Goal: Book appointment/travel/reservation

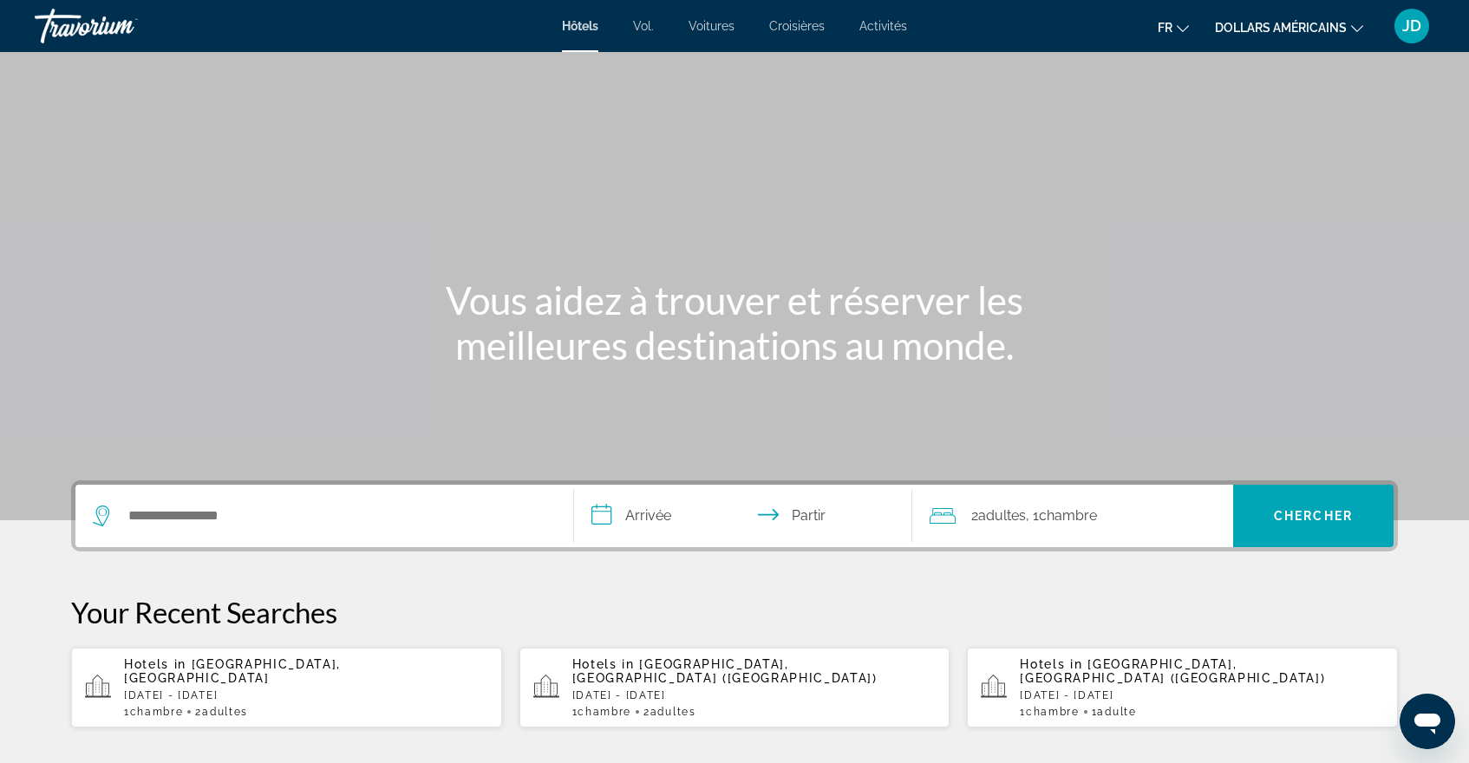
click at [1265, 33] on font "dollars américains" at bounding box center [1281, 28] width 132 height 14
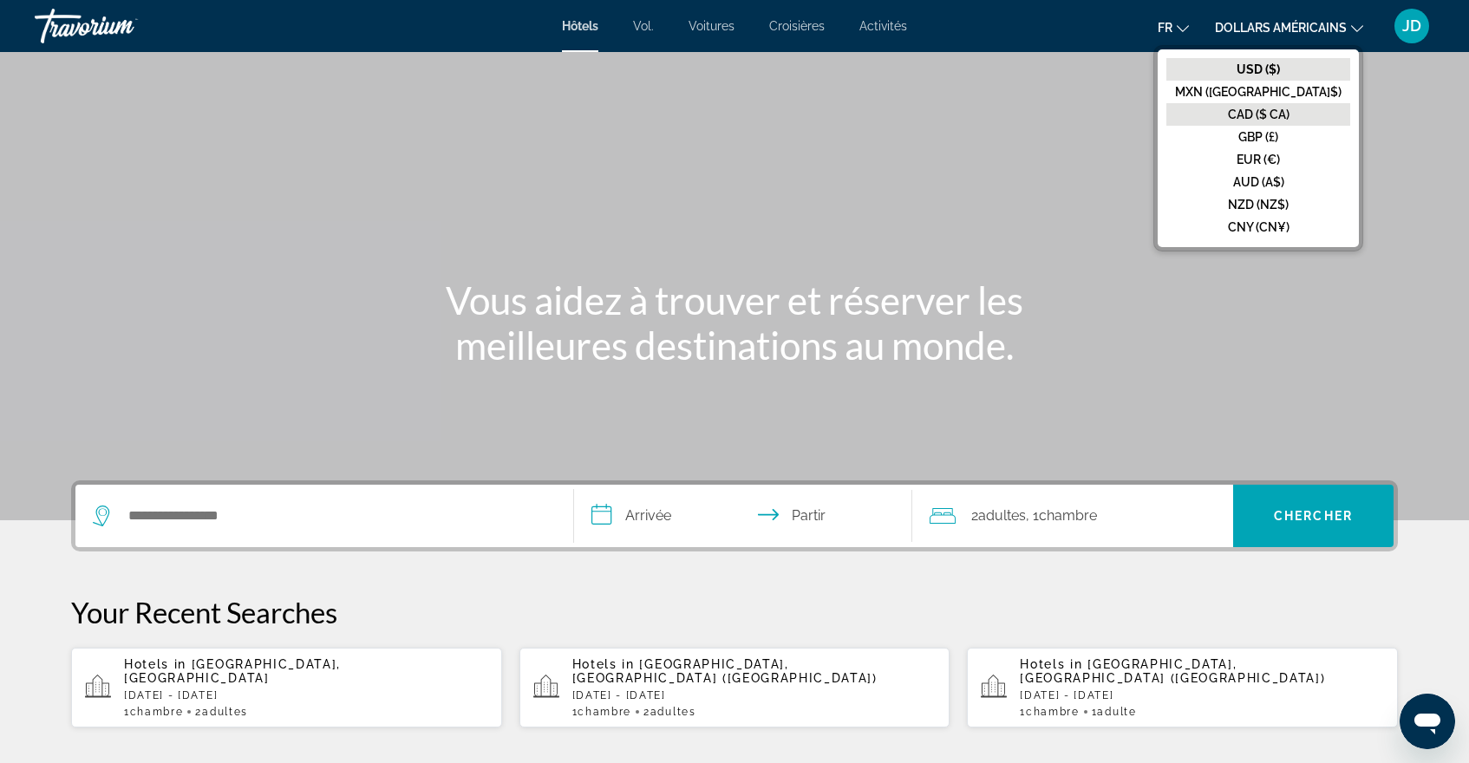
click at [1269, 112] on font "CAD ($ CA)" at bounding box center [1259, 115] width 62 height 14
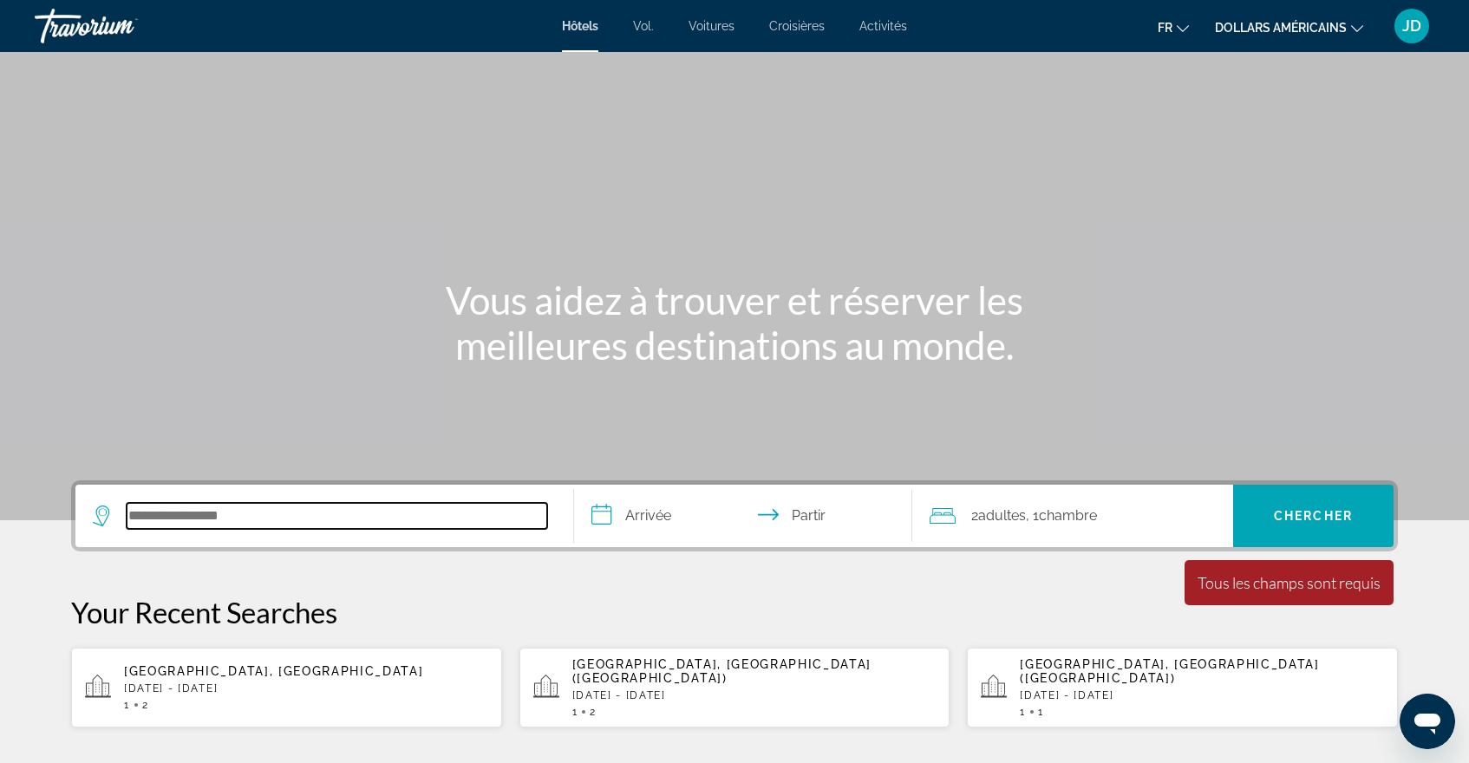
click at [317, 520] on input "Rechercher une destination hôtelière" at bounding box center [337, 516] width 421 height 26
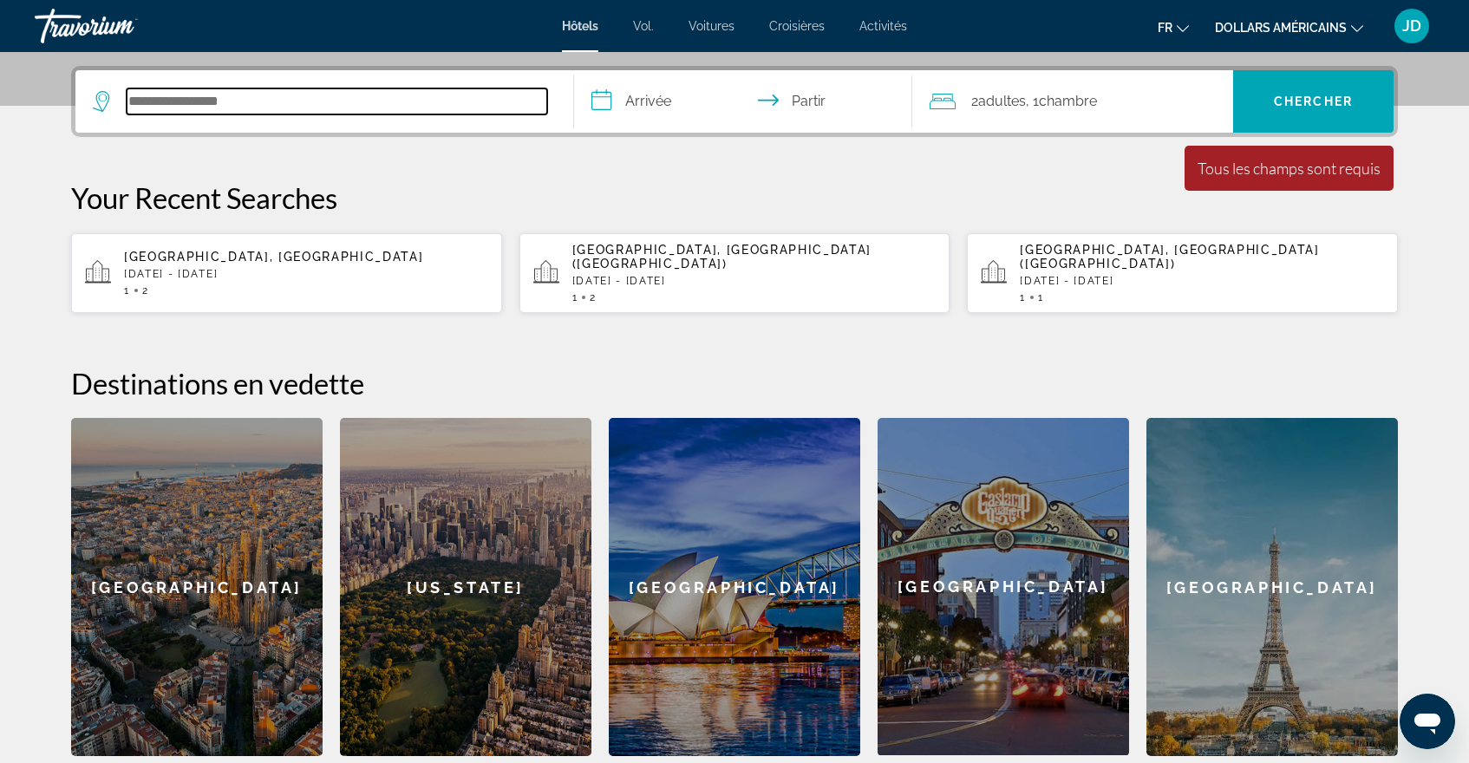
scroll to position [424, 0]
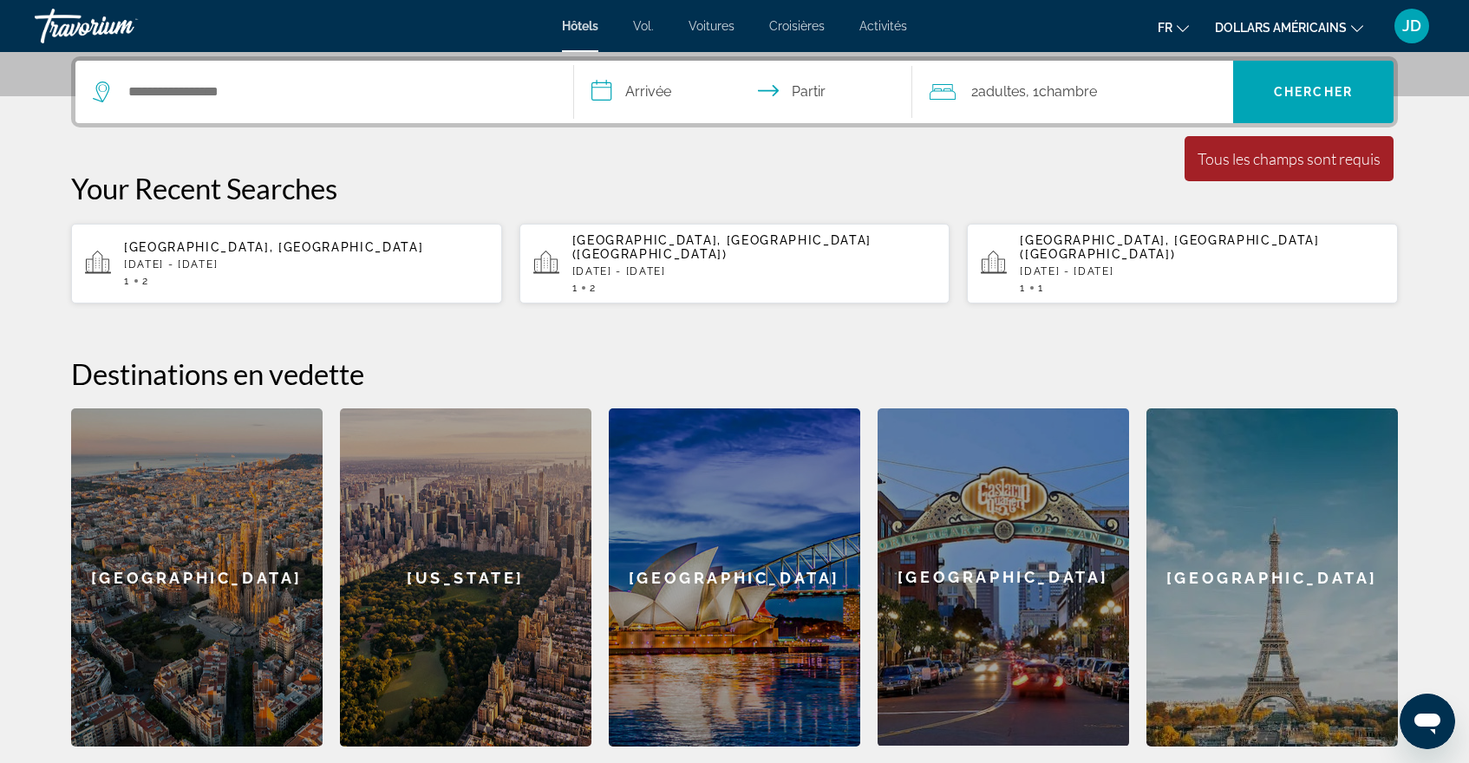
click at [46, 463] on div "**********" at bounding box center [734, 401] width 1397 height 691
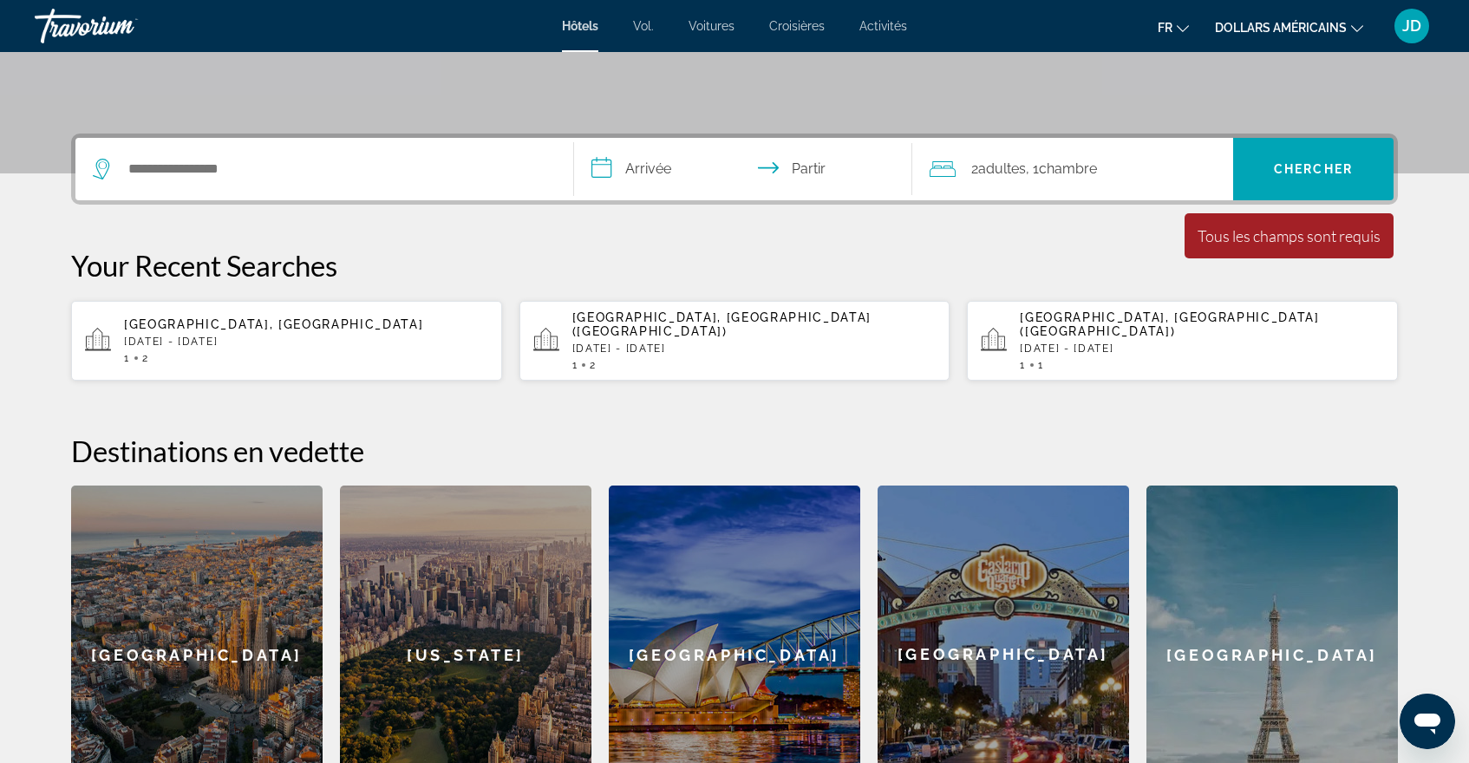
scroll to position [320, 0]
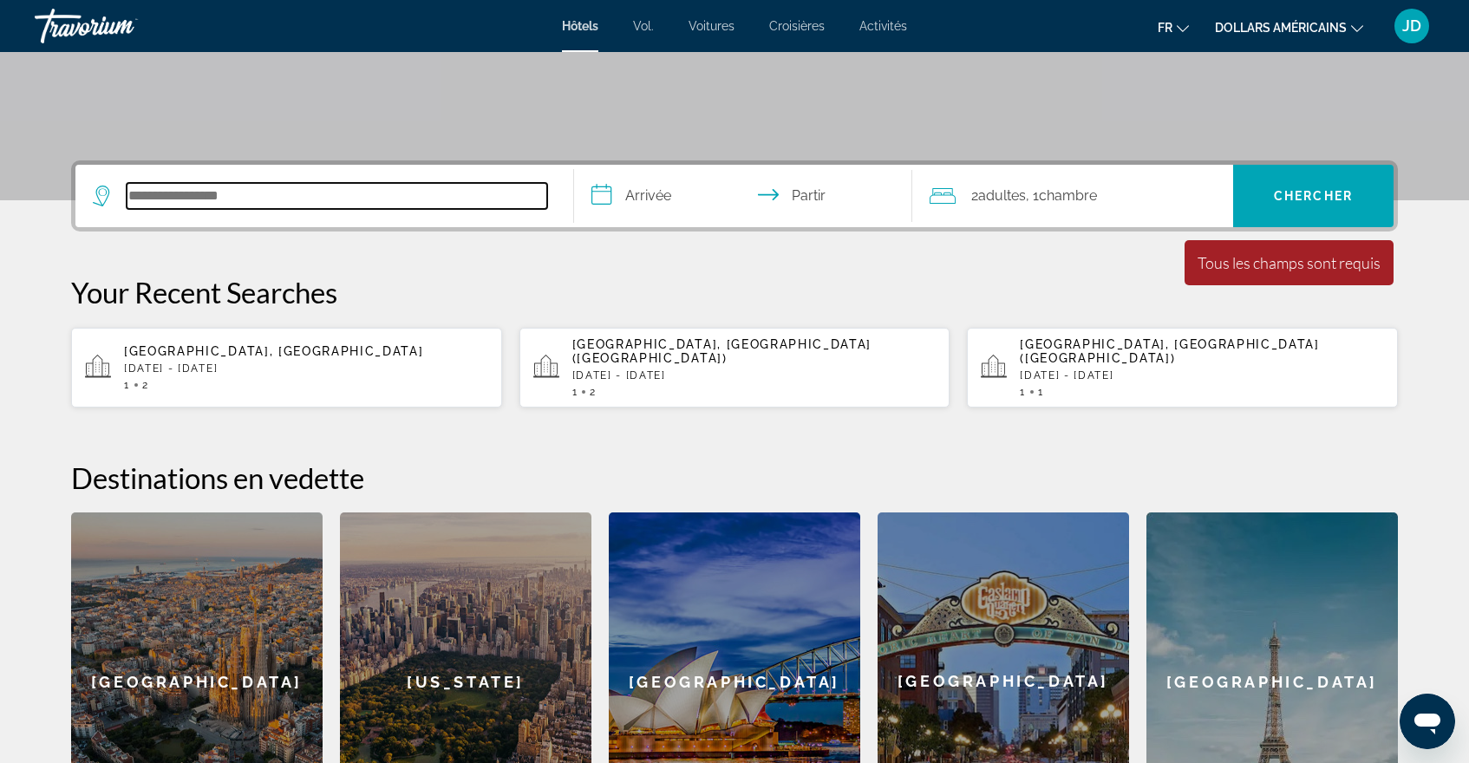
click at [227, 199] on input "Rechercher une destination hôtelière" at bounding box center [337, 196] width 421 height 26
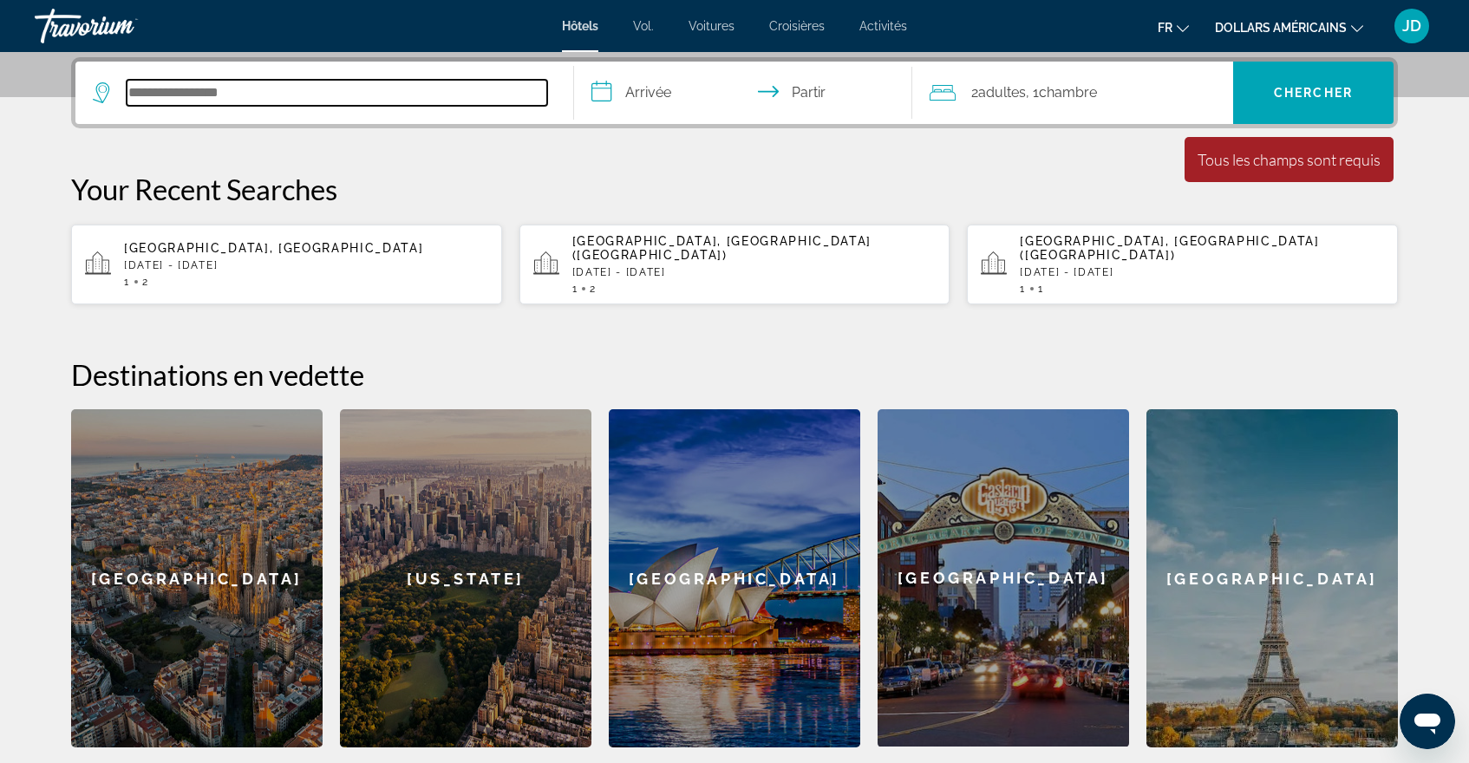
scroll to position [424, 0]
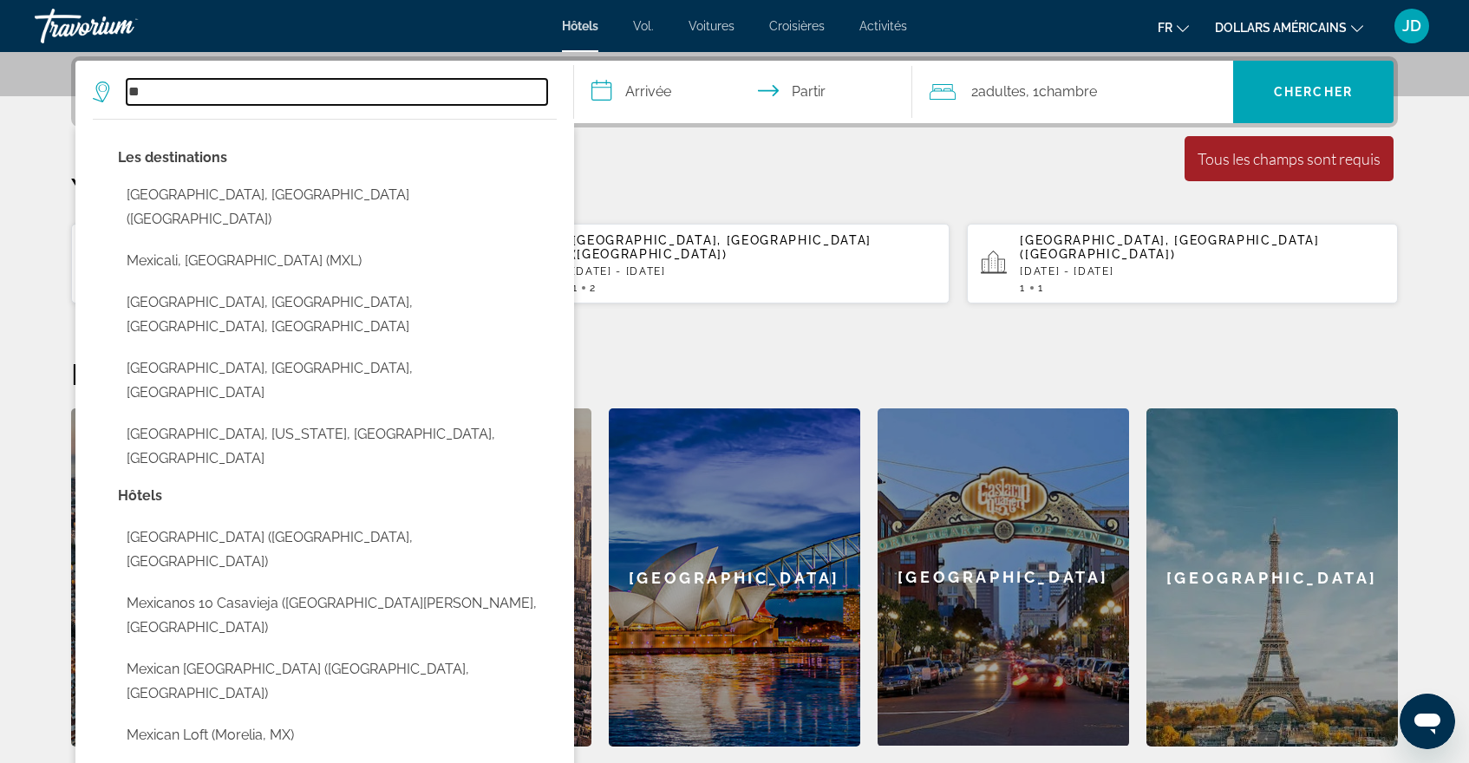
type input "*"
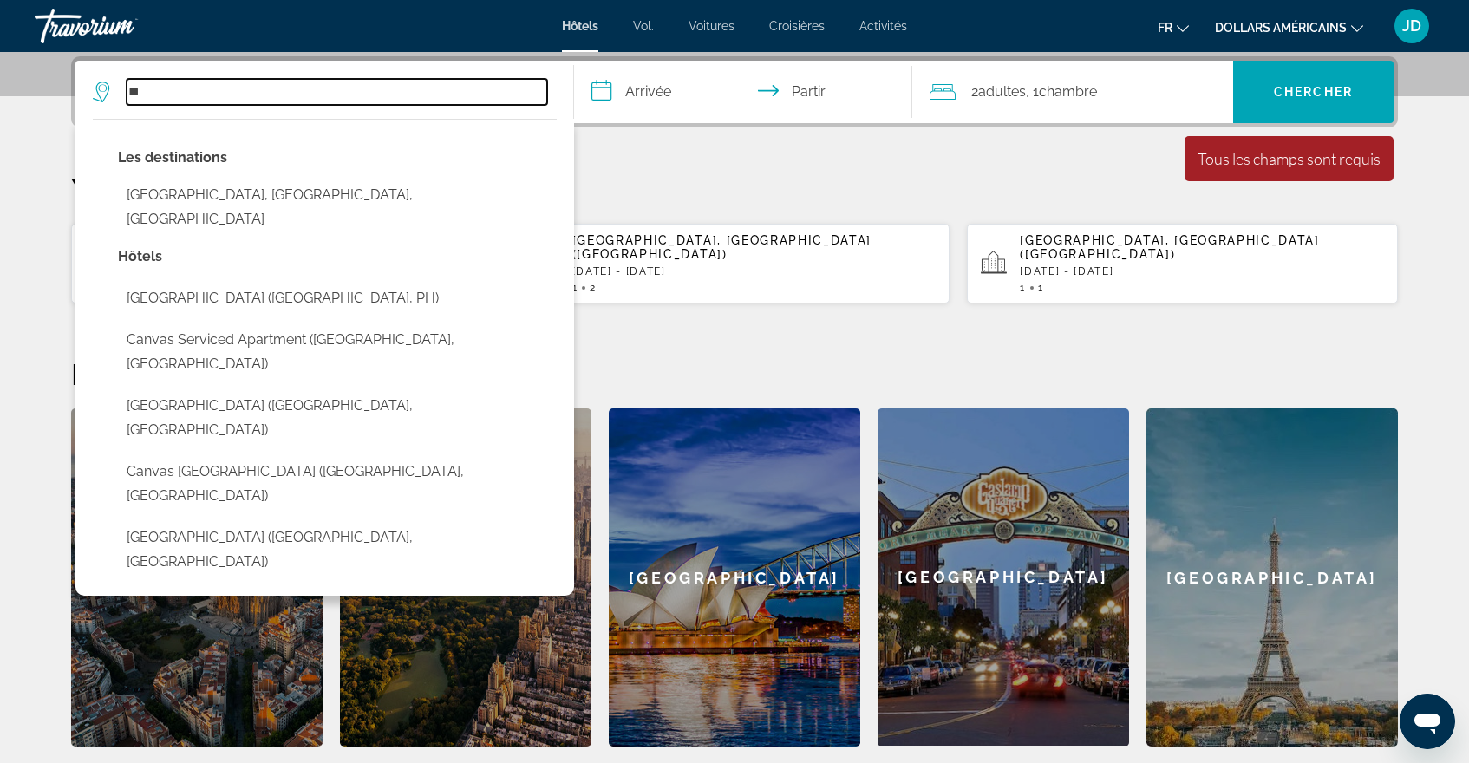
type input "*"
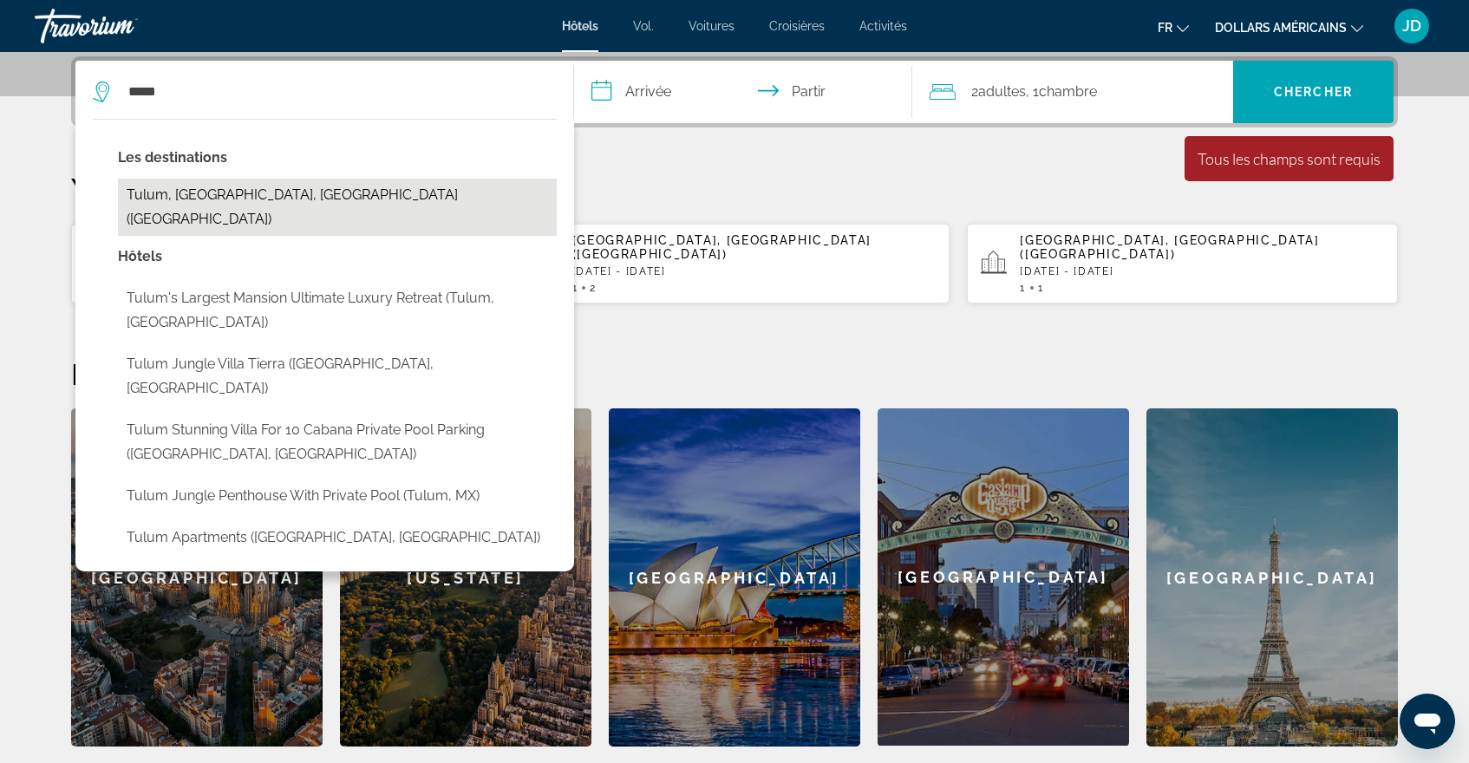
click at [255, 200] on button "Tulum, Riviera Maya, Mexico (TUY)" at bounding box center [337, 207] width 439 height 57
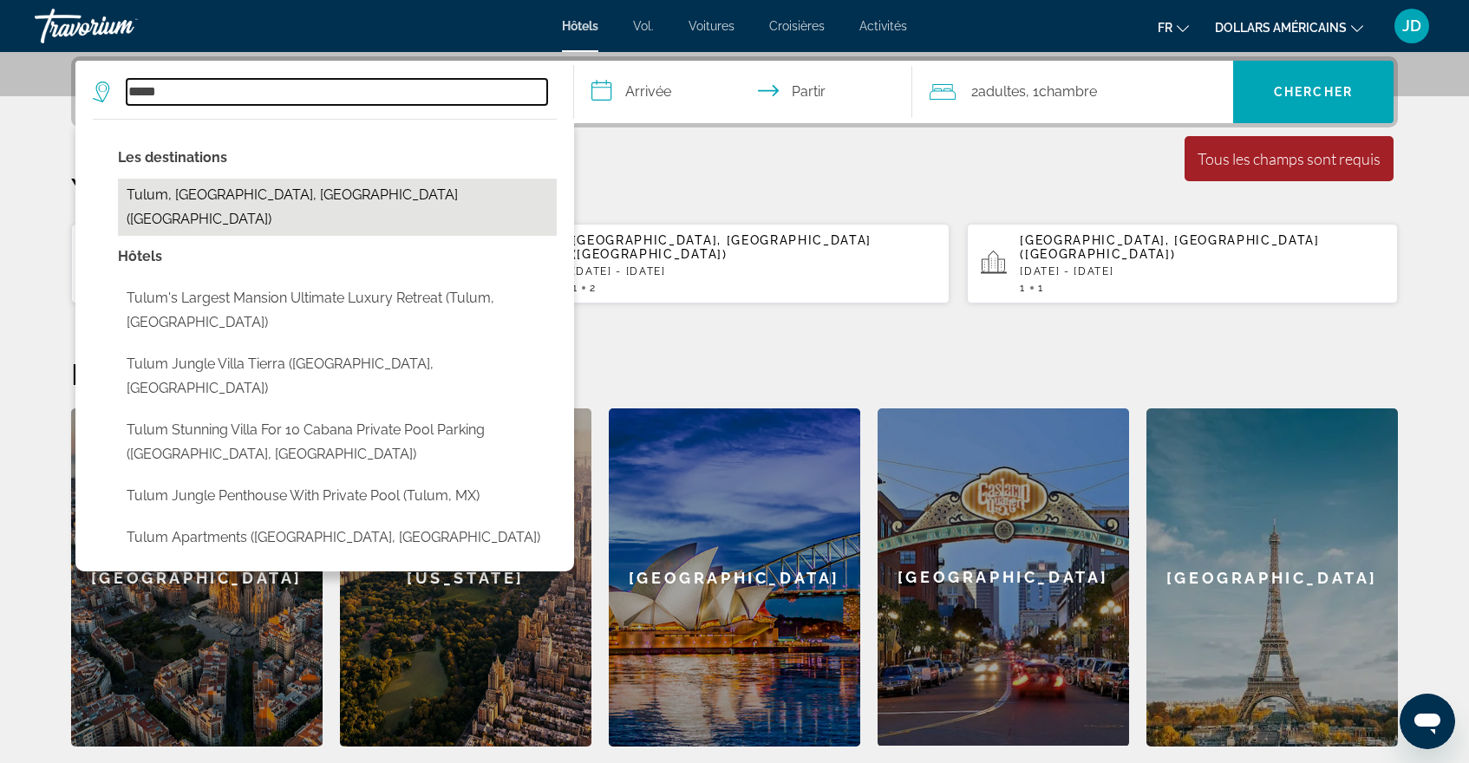
type input "**********"
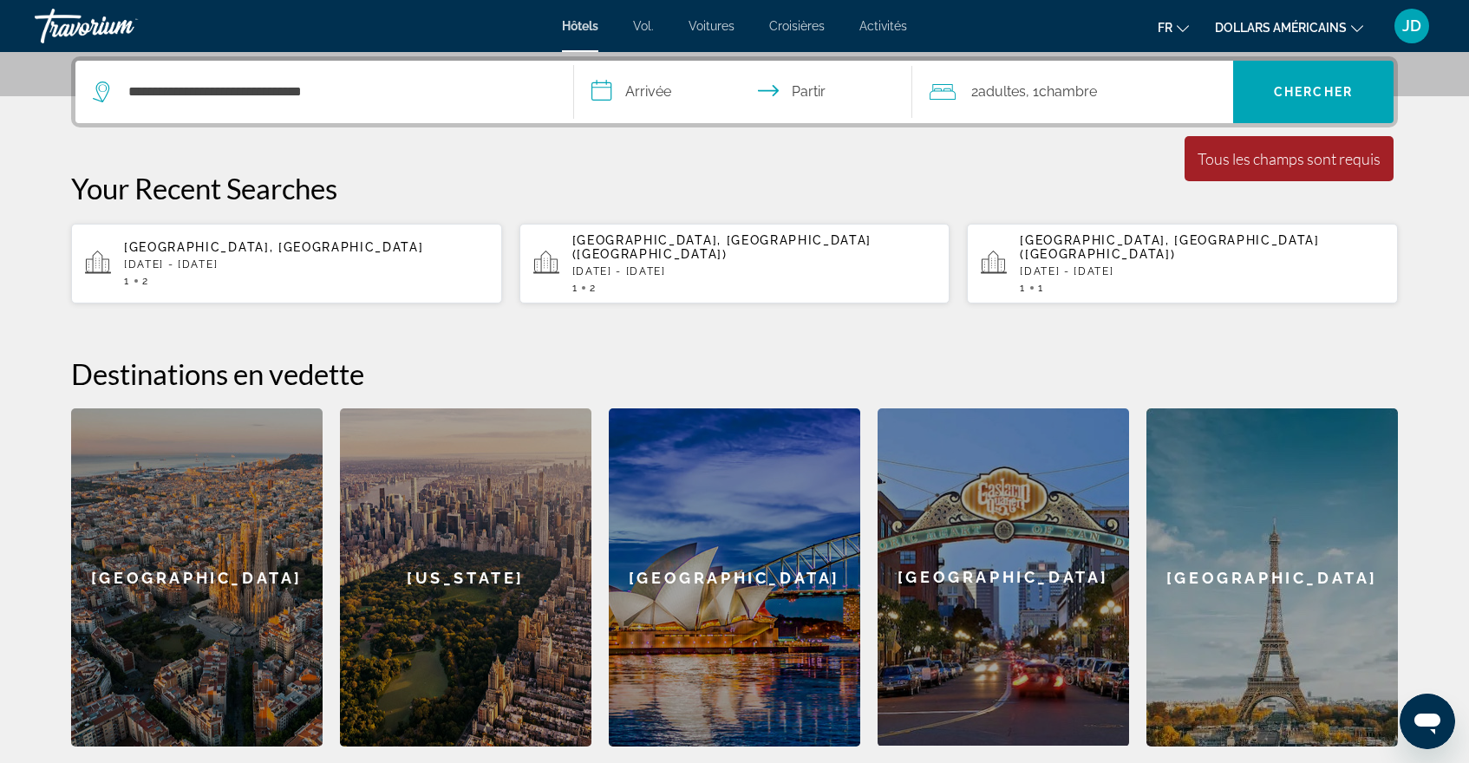
click at [644, 98] on input "**********" at bounding box center [746, 95] width 345 height 68
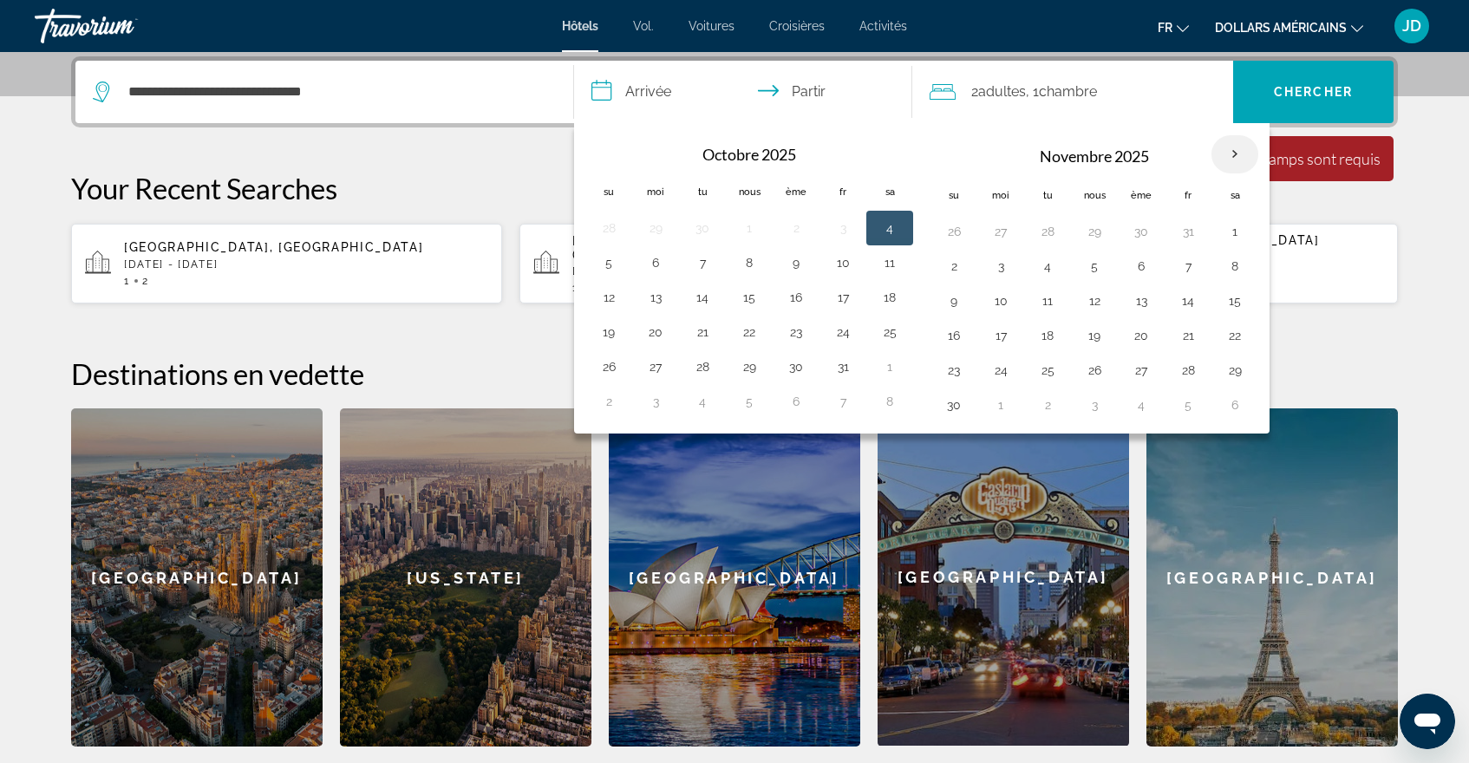
click at [1239, 154] on th "Mois prochain" at bounding box center [1235, 154] width 47 height 38
click at [1234, 157] on th "Mois prochain" at bounding box center [1235, 154] width 47 height 38
click at [609, 165] on th "Previous month" at bounding box center [609, 154] width 47 height 38
click at [656, 273] on button "6" at bounding box center [656, 266] width 28 height 24
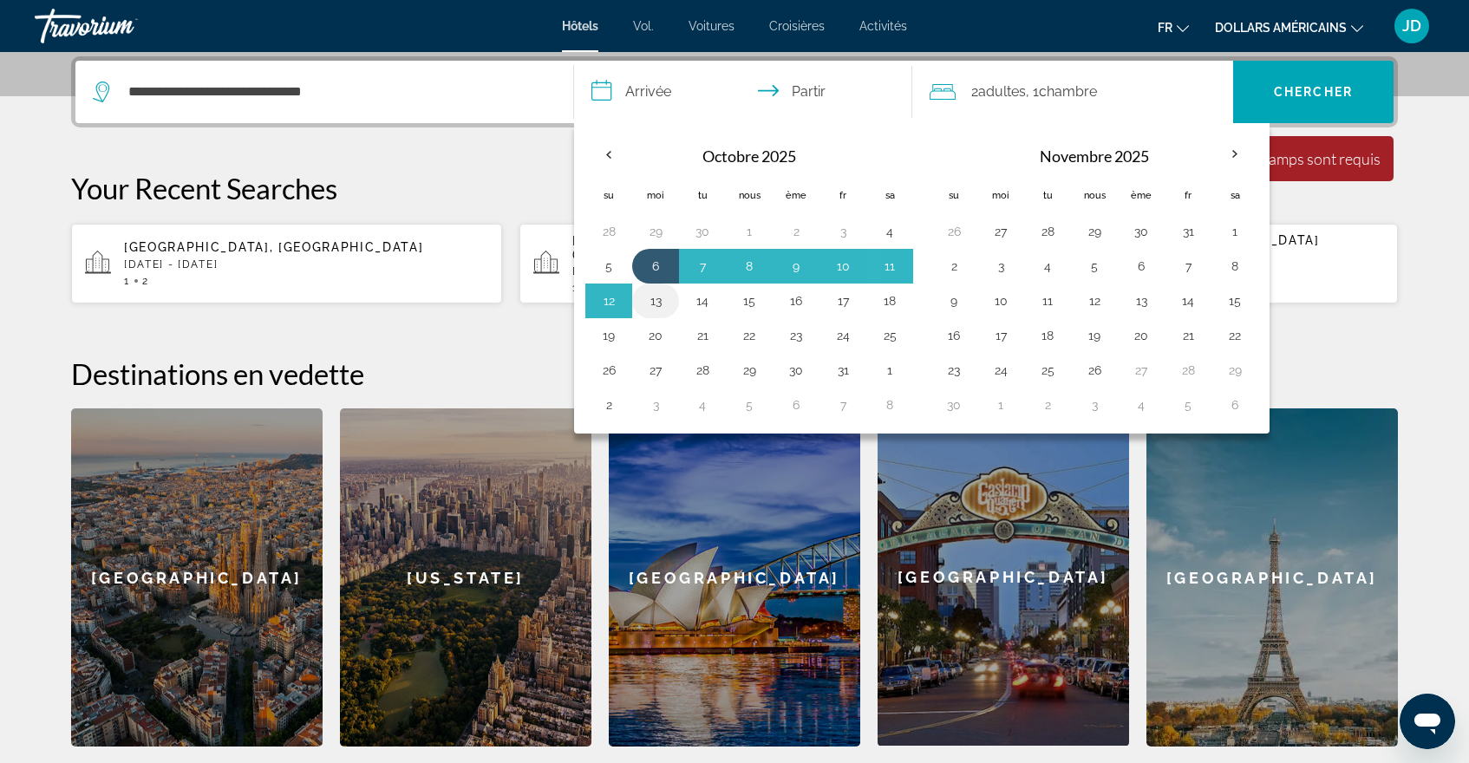
click at [651, 290] on button "13" at bounding box center [656, 301] width 28 height 24
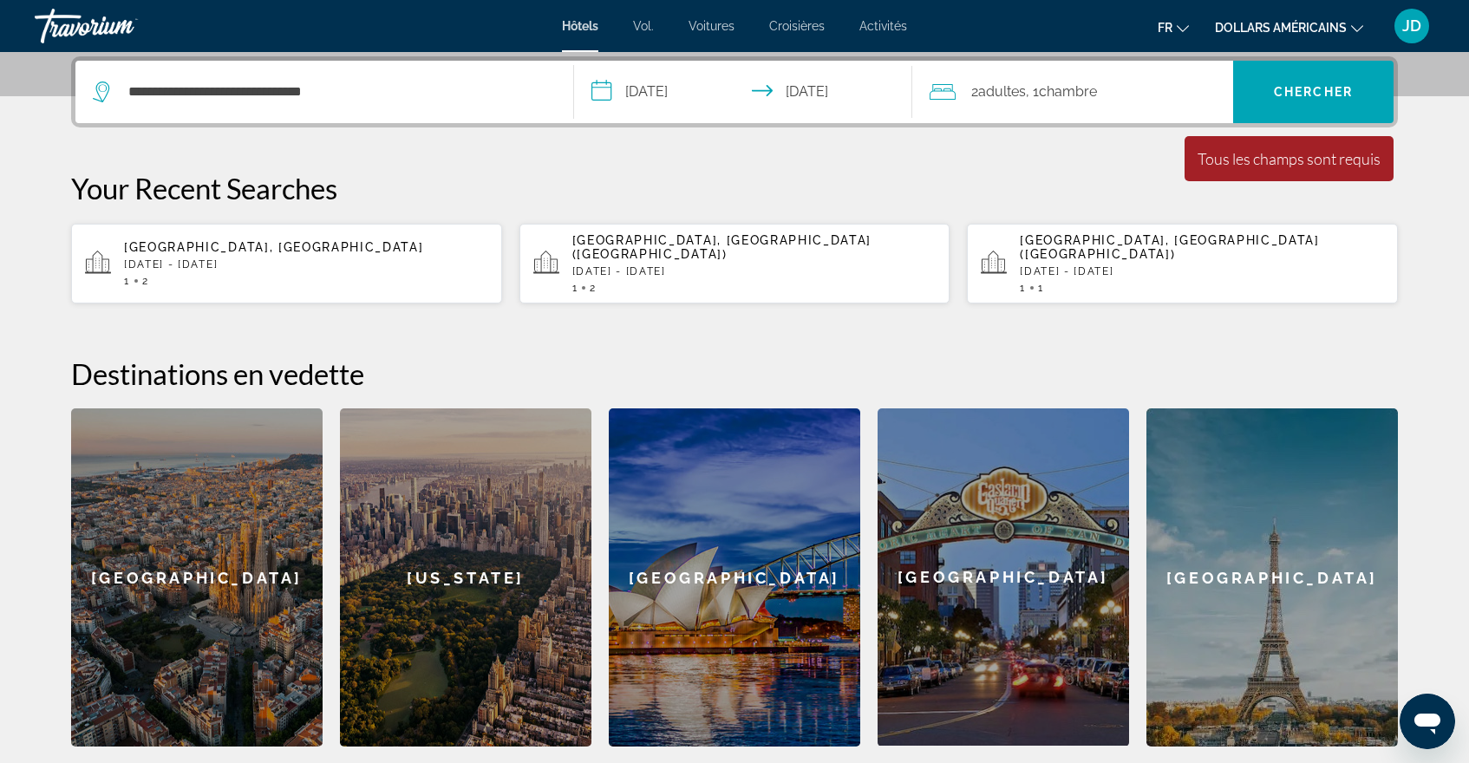
click at [655, 97] on input "**********" at bounding box center [746, 95] width 345 height 68
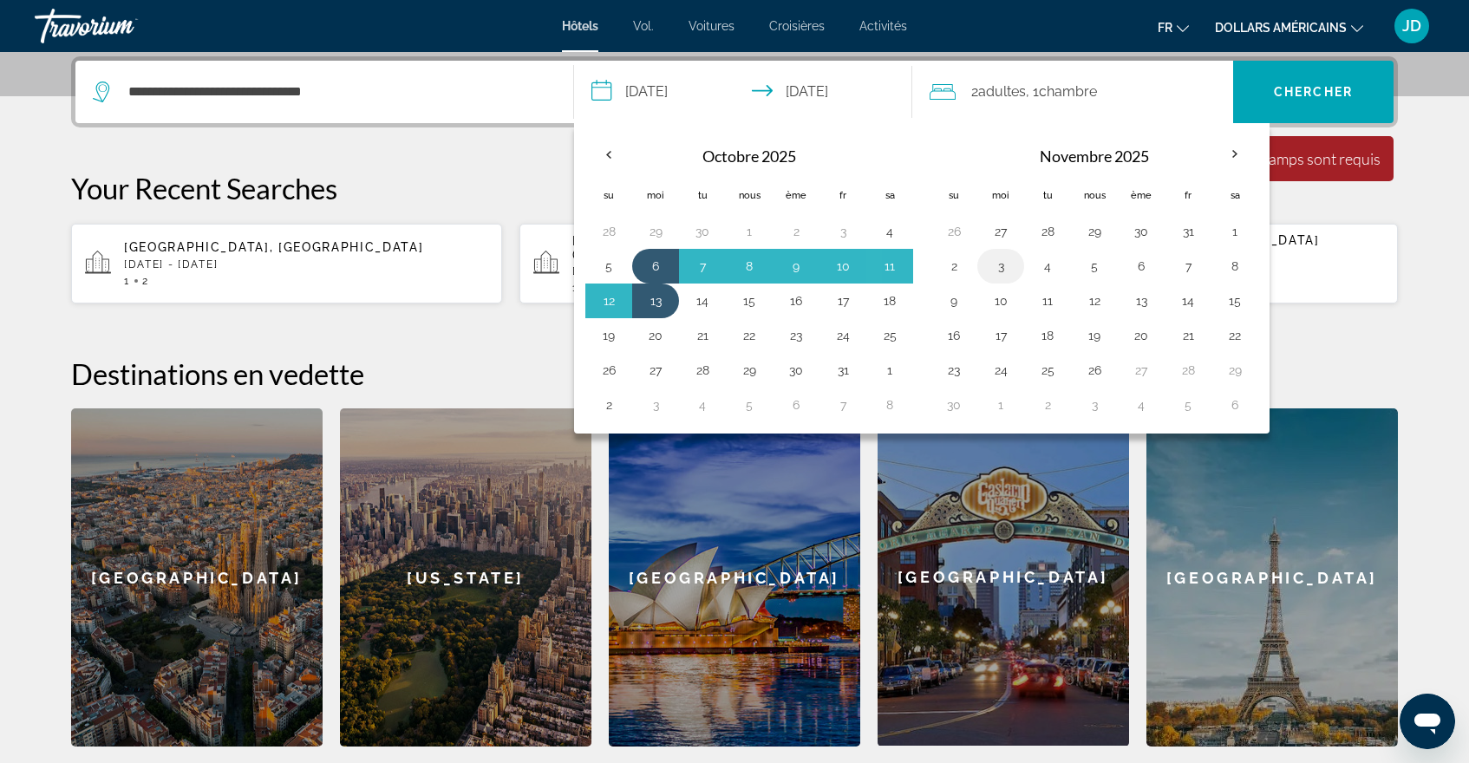
click at [1002, 269] on button "3" at bounding box center [1001, 266] width 28 height 24
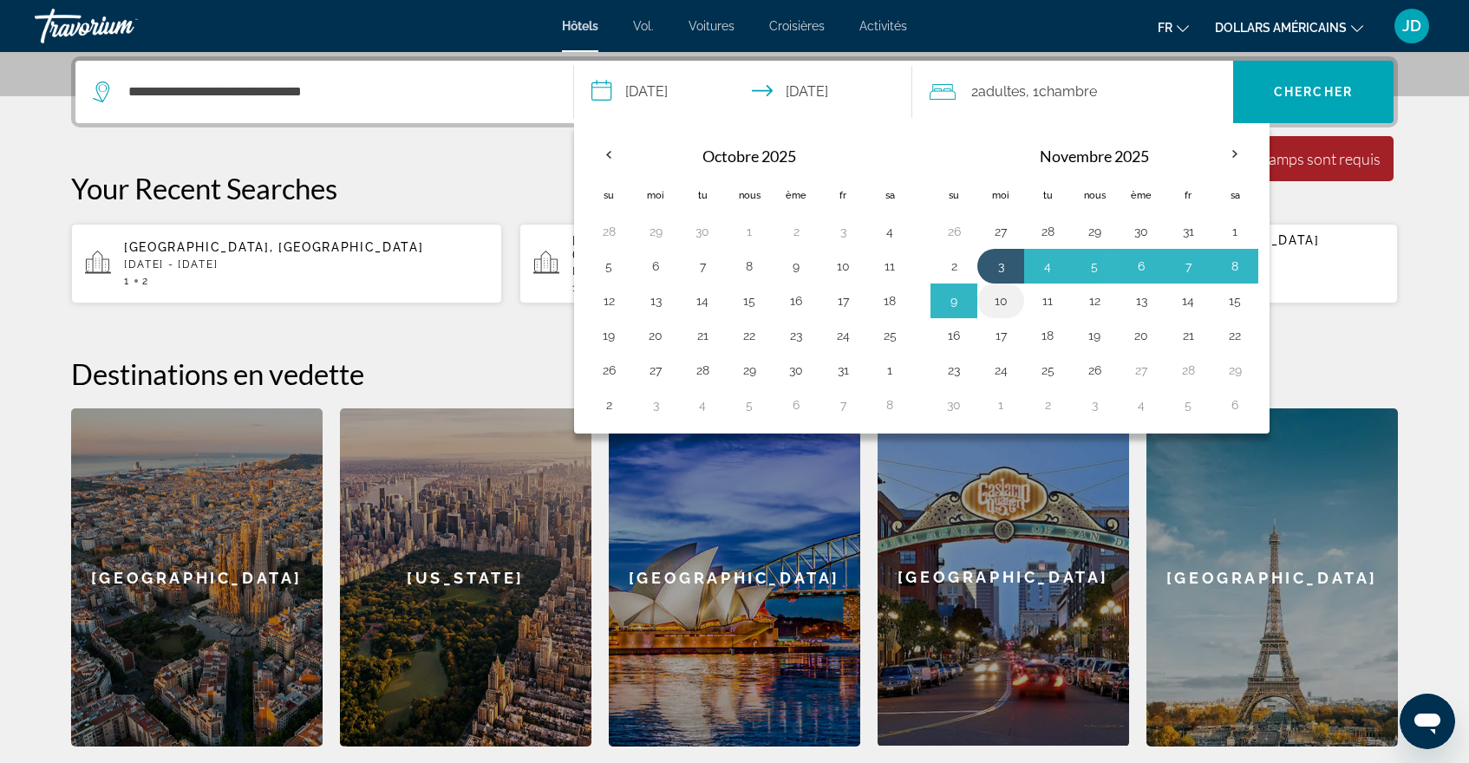
click at [1003, 308] on button "10" at bounding box center [1001, 301] width 28 height 24
type input "**********"
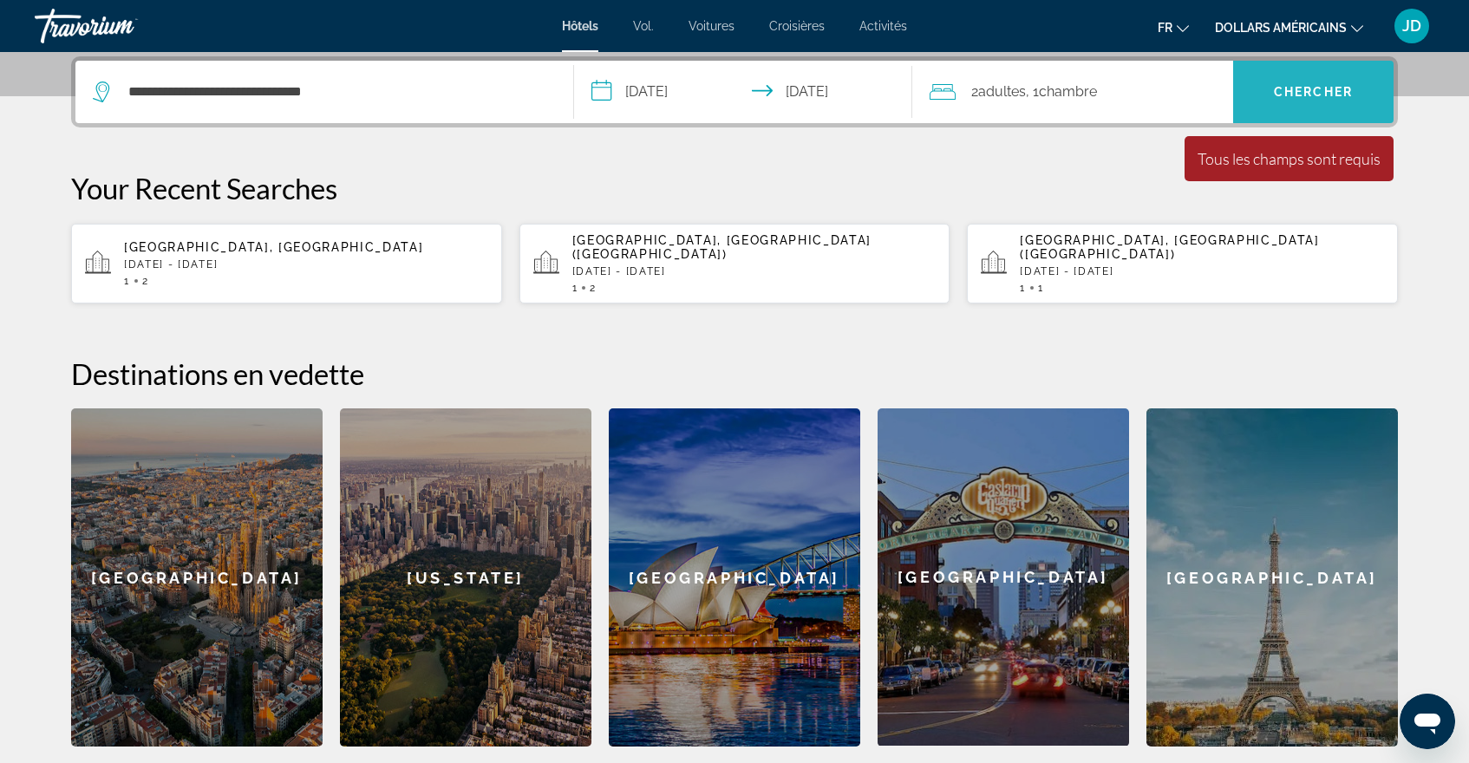
click at [1270, 88] on span "Recherche" at bounding box center [1314, 92] width 160 height 42
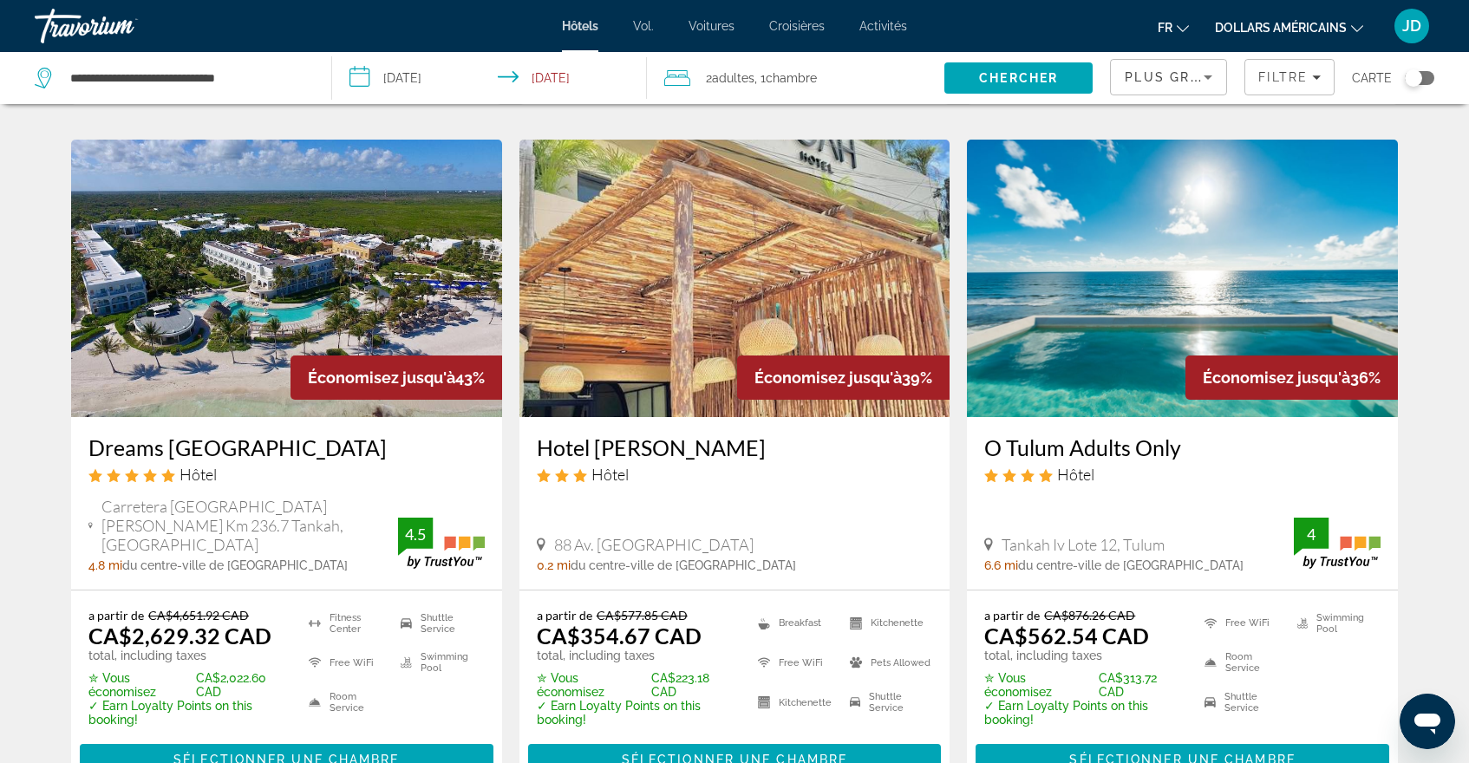
scroll to position [729, 0]
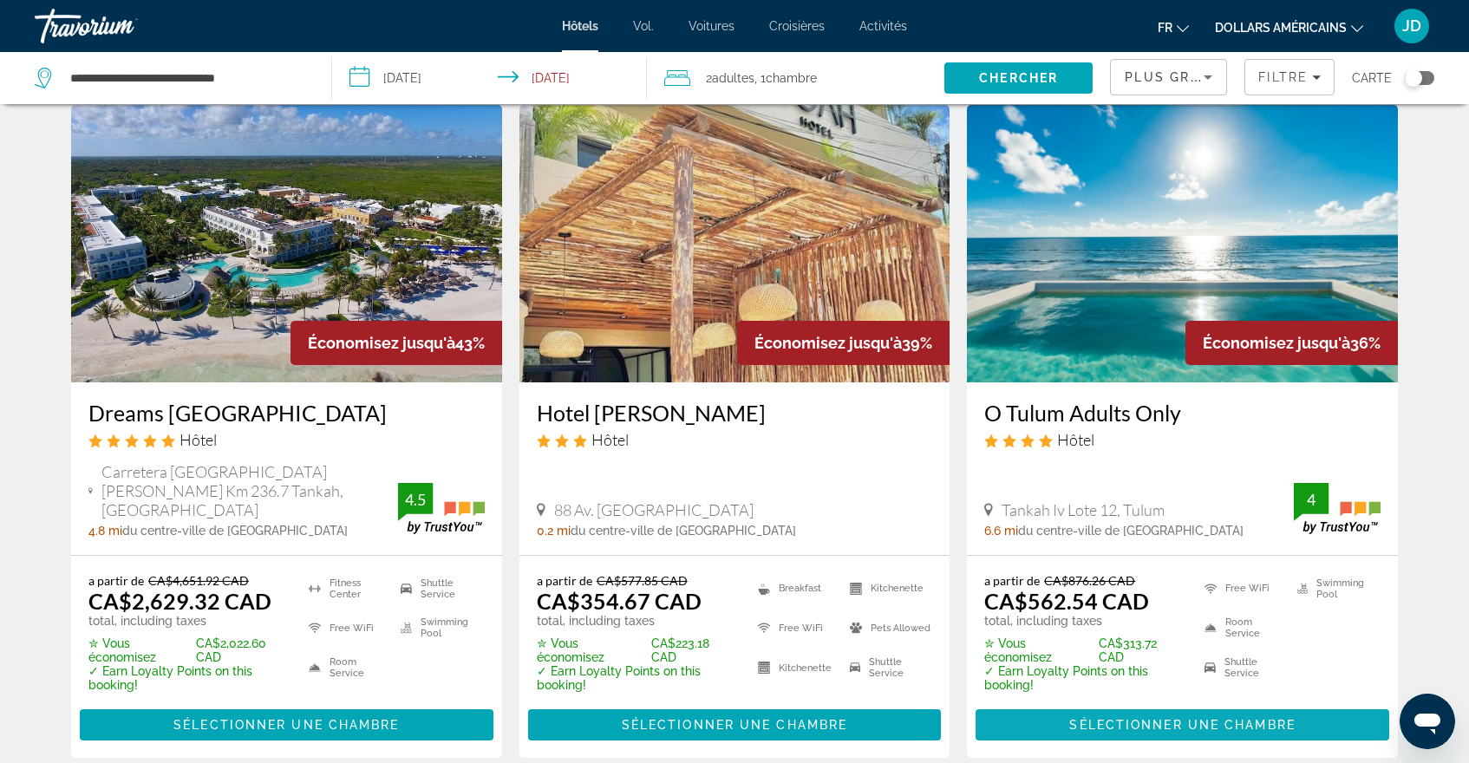
click at [1033, 704] on span "Contenu principal" at bounding box center [1183, 725] width 414 height 42
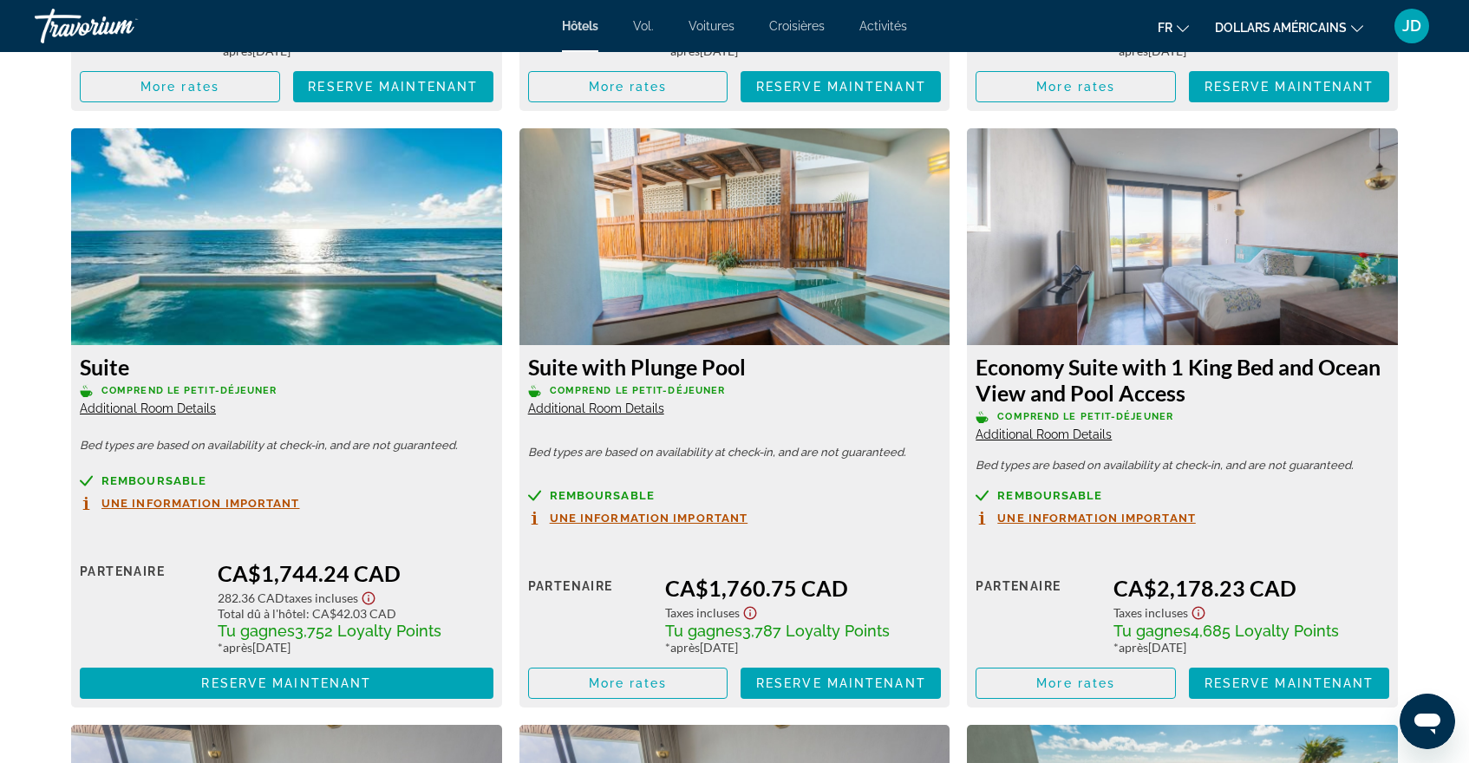
scroll to position [2984, 0]
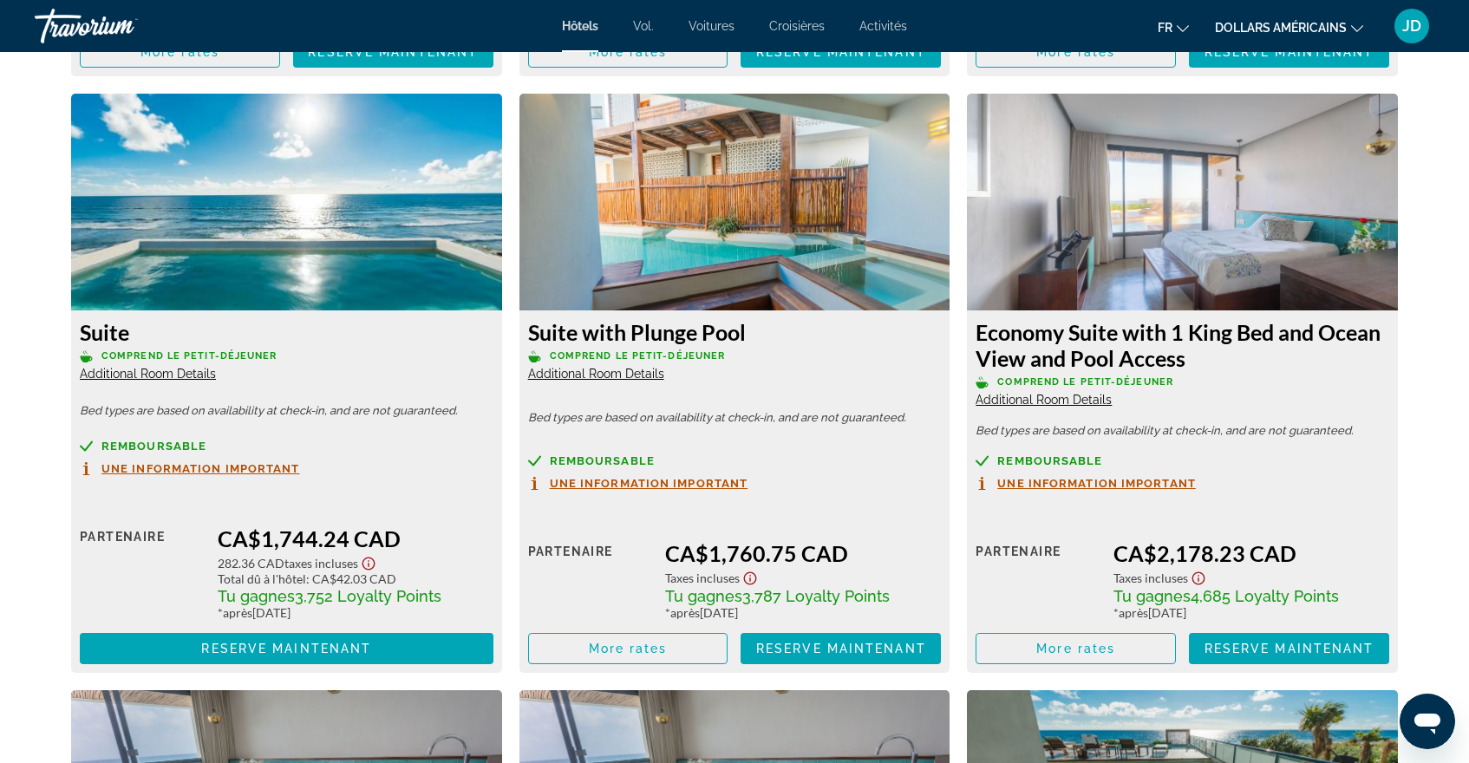
click at [717, 485] on span "Une information important" at bounding box center [649, 483] width 199 height 11
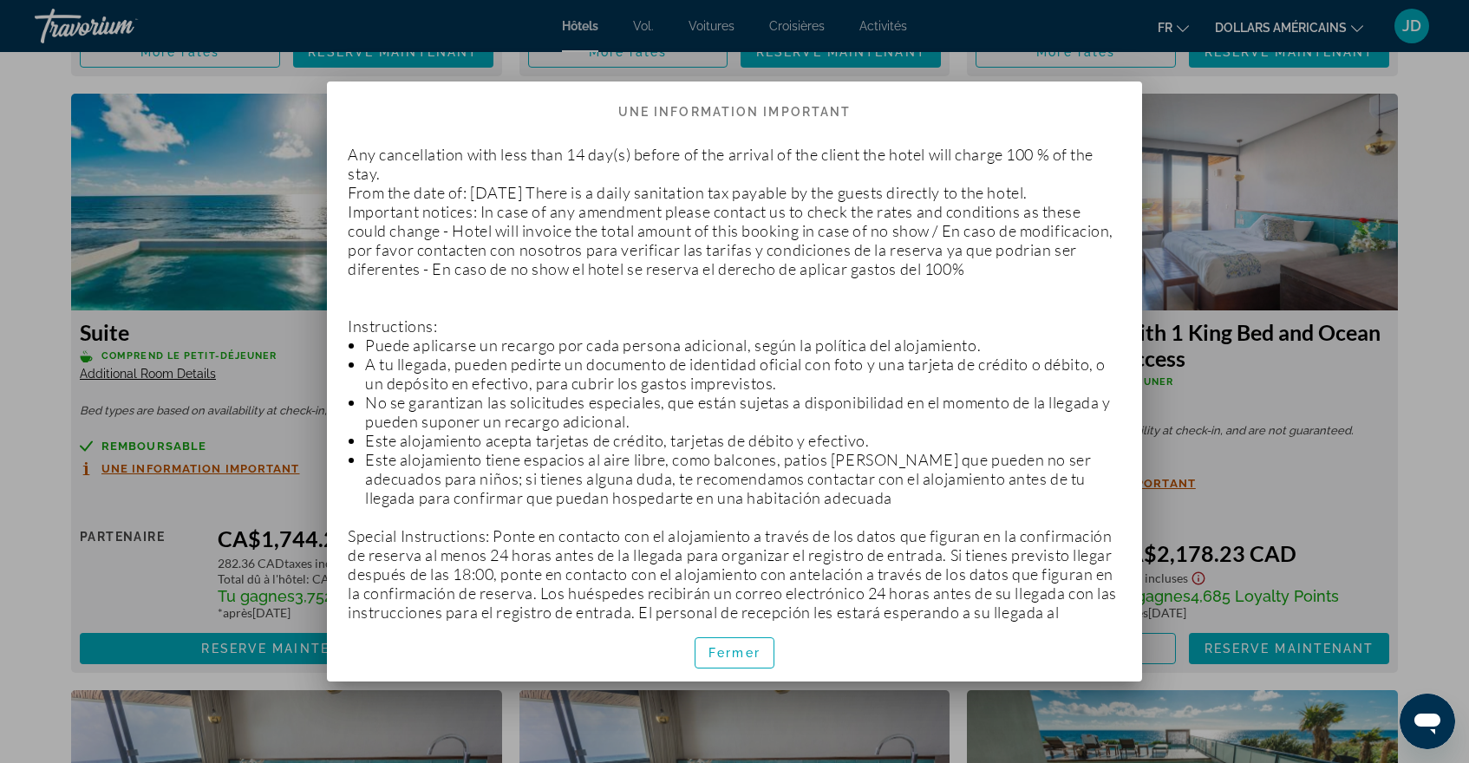
scroll to position [0, 0]
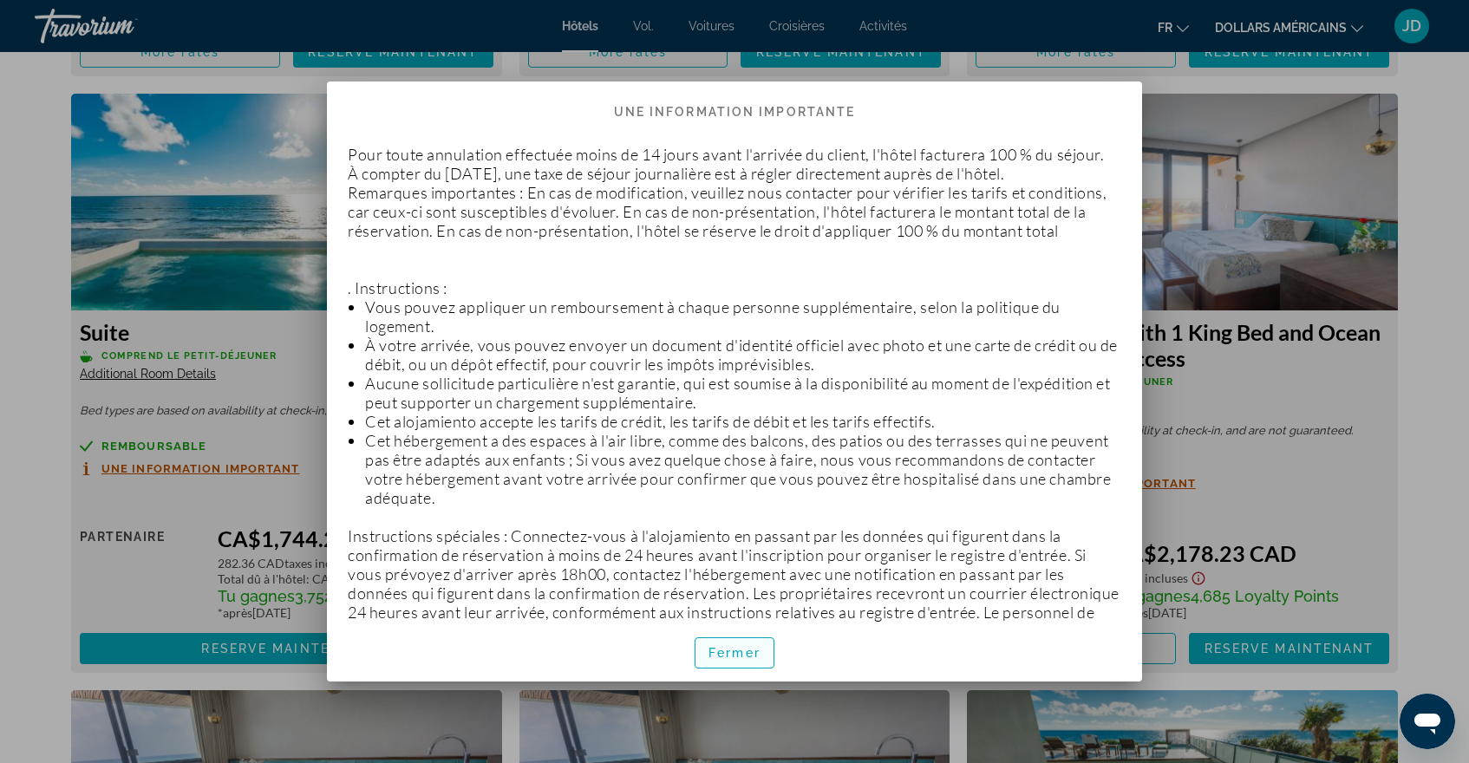
click at [735, 664] on span "button" at bounding box center [735, 653] width 78 height 42
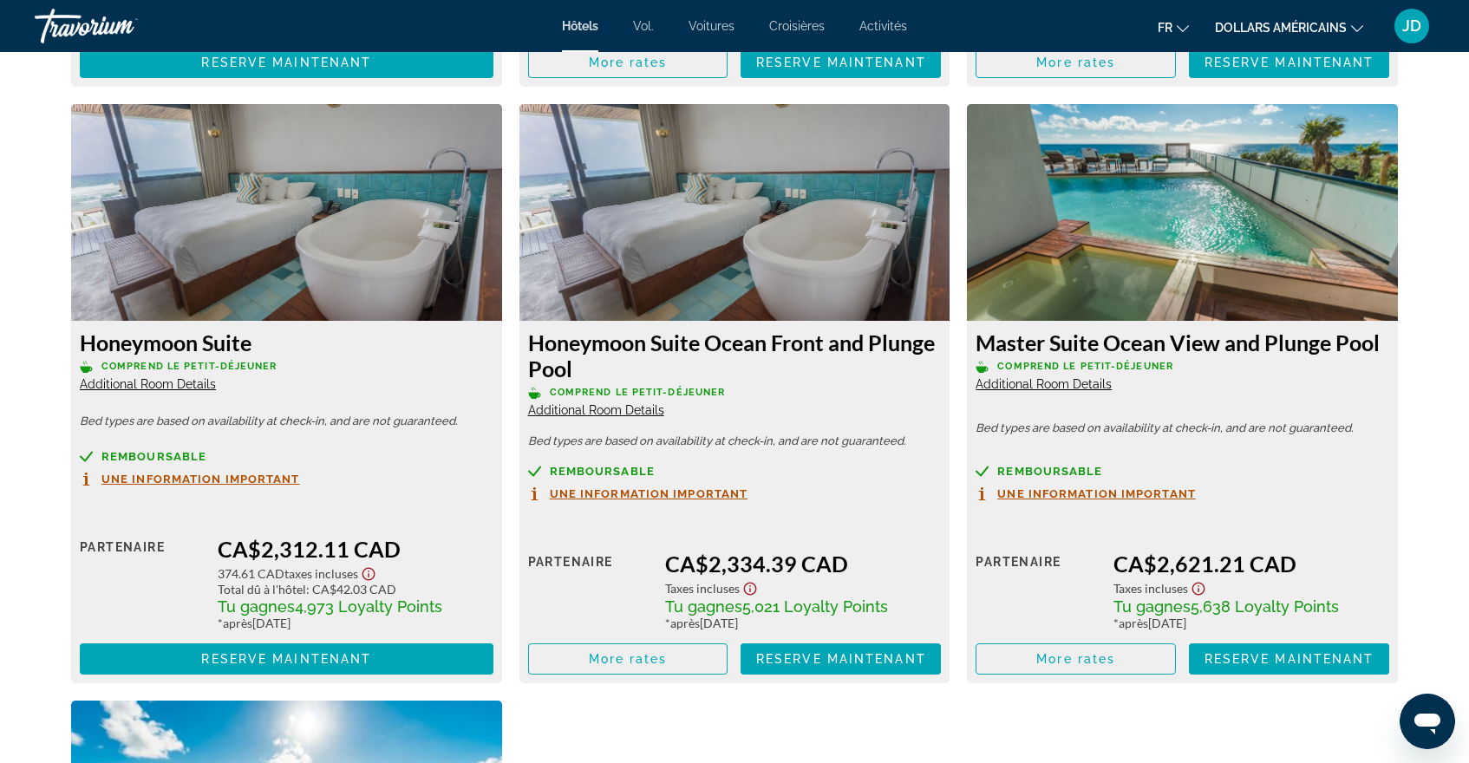
scroll to position [3574, 0]
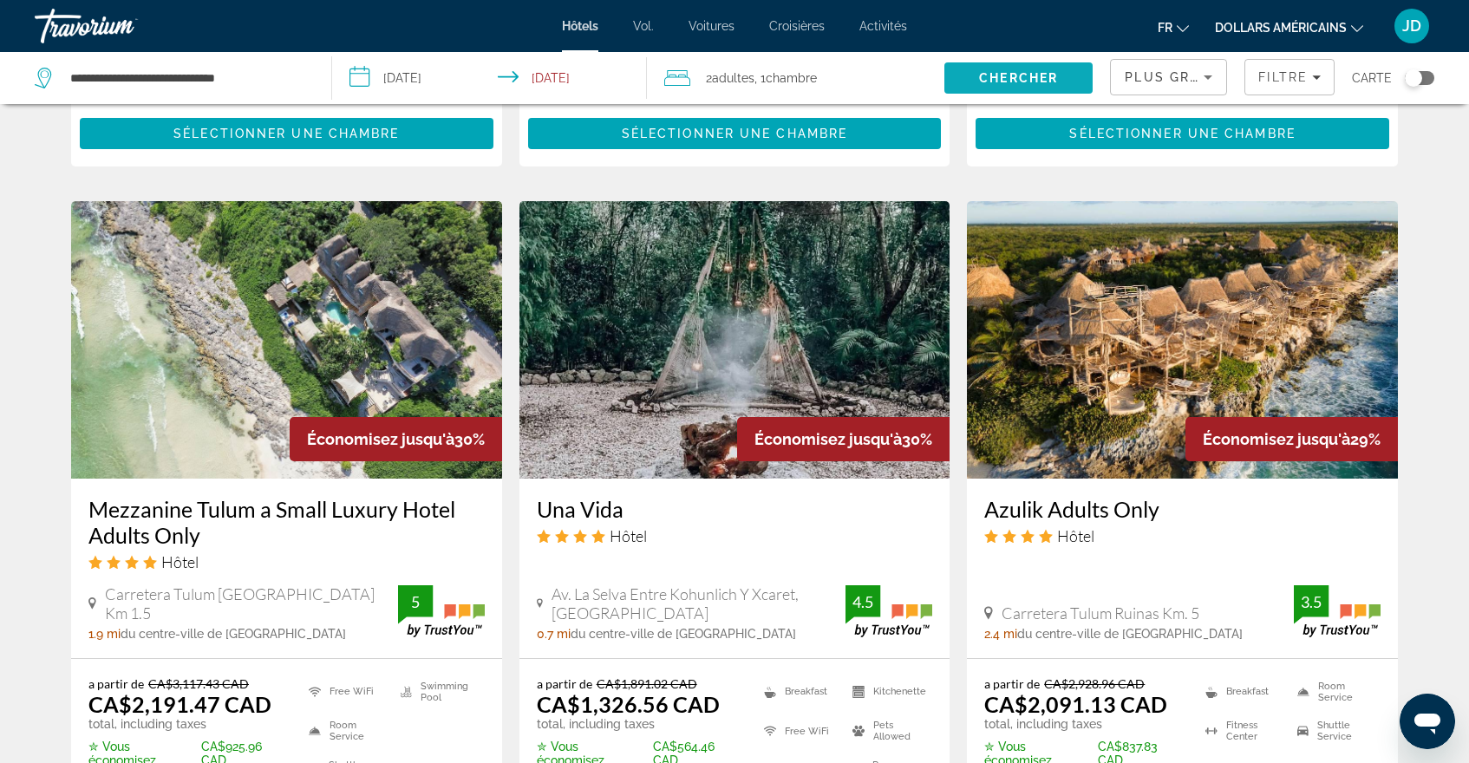
scroll to position [2047, 0]
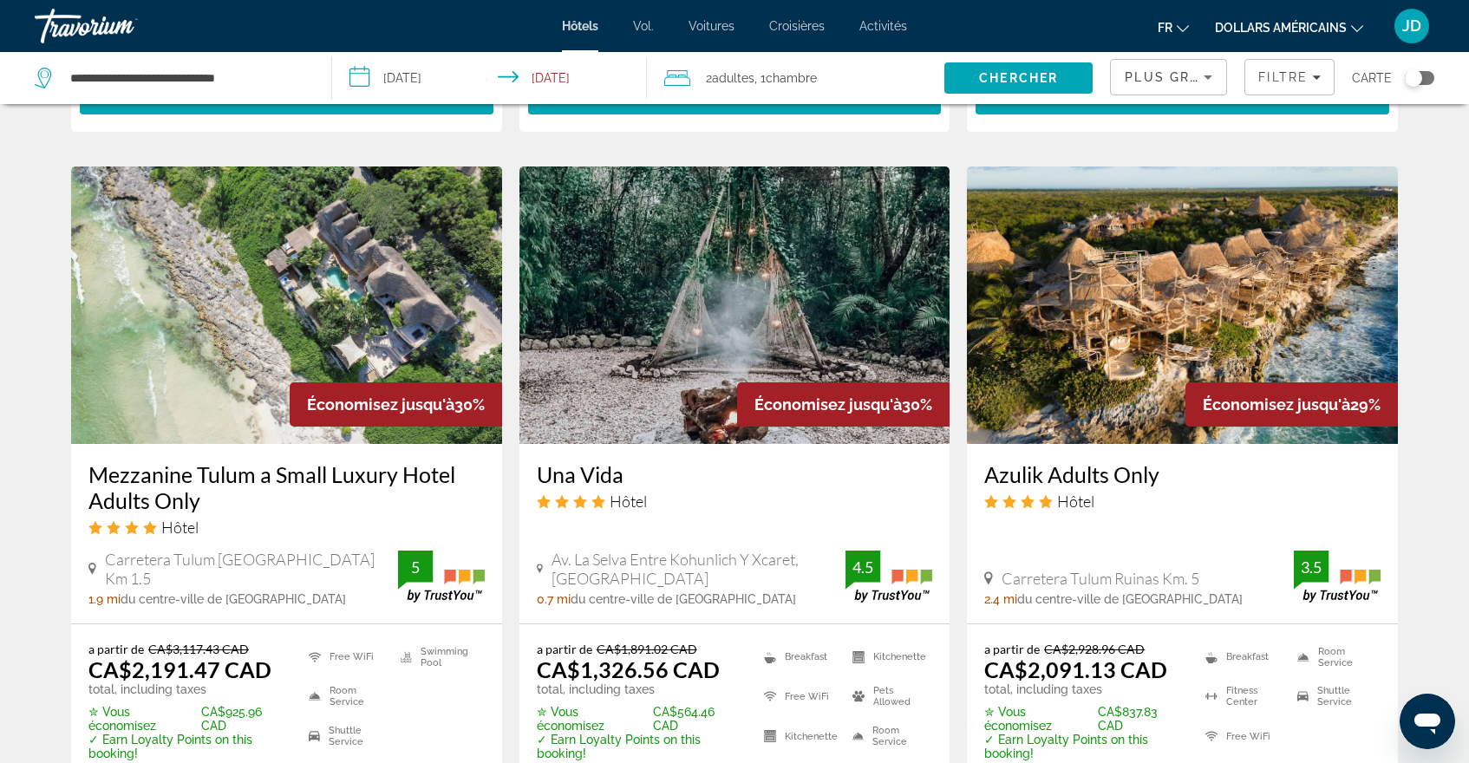
click at [717, 272] on img "Contenu principal" at bounding box center [735, 306] width 431 height 278
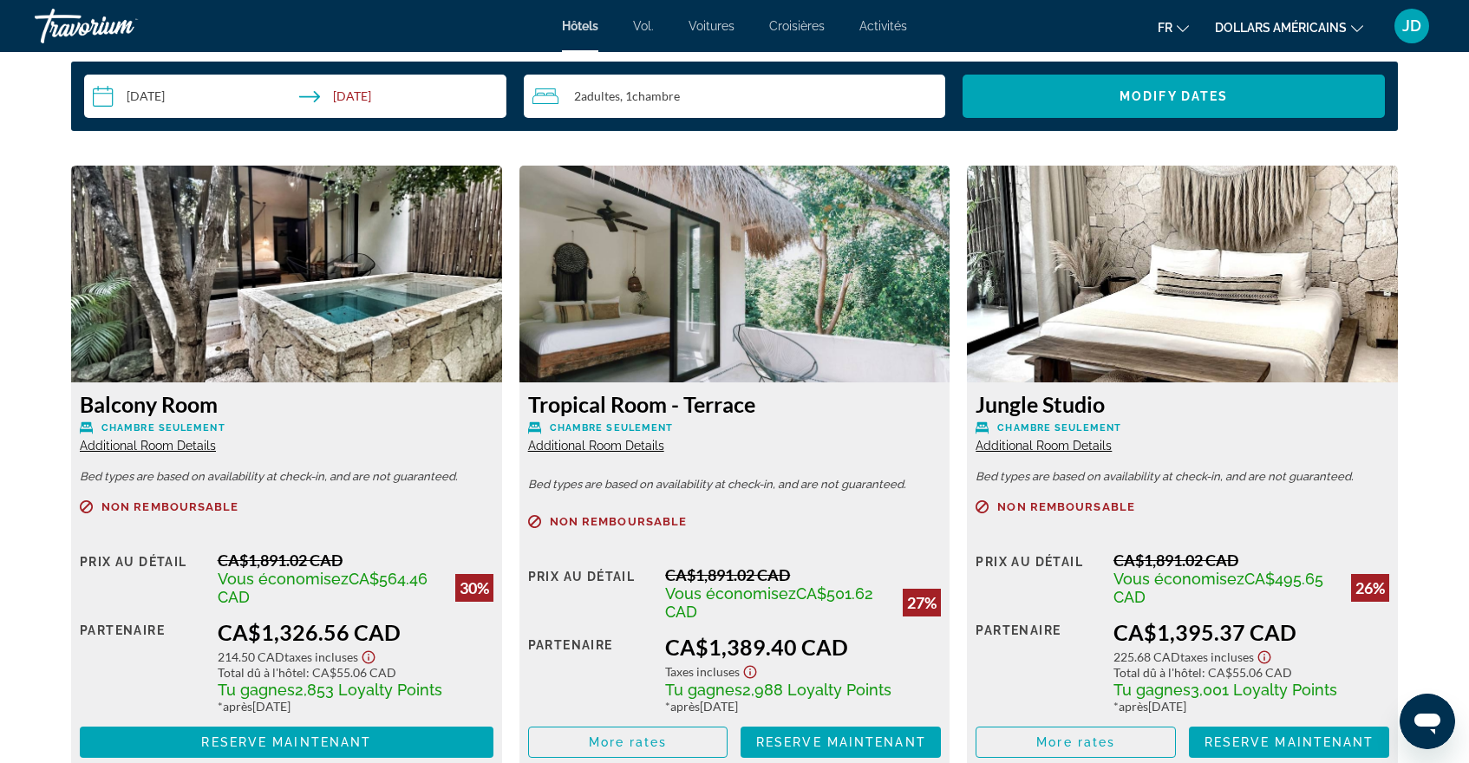
scroll to position [2325, 0]
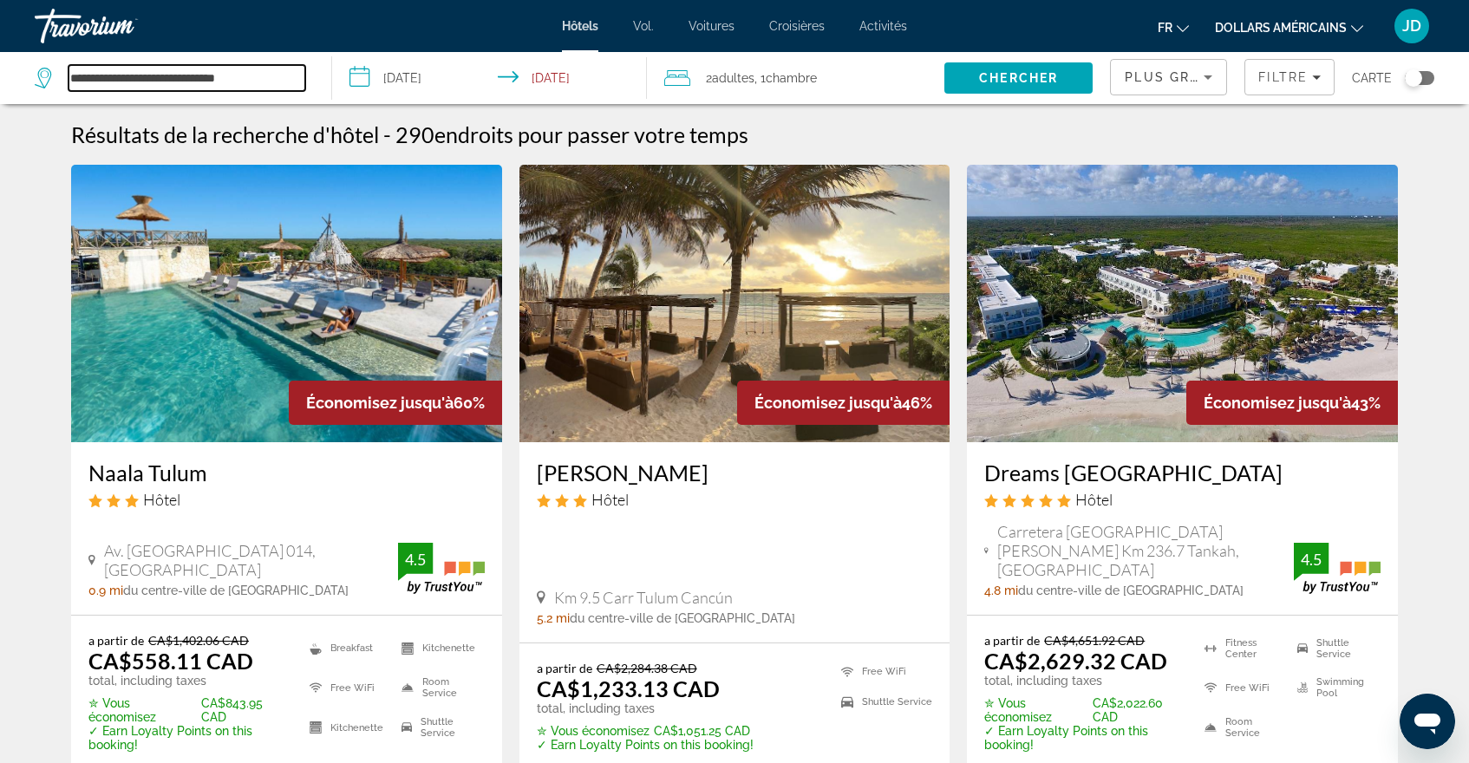
click at [87, 74] on input "**********" at bounding box center [187, 78] width 237 height 26
click at [273, 75] on input "**********" at bounding box center [187, 78] width 237 height 26
type input "**********"
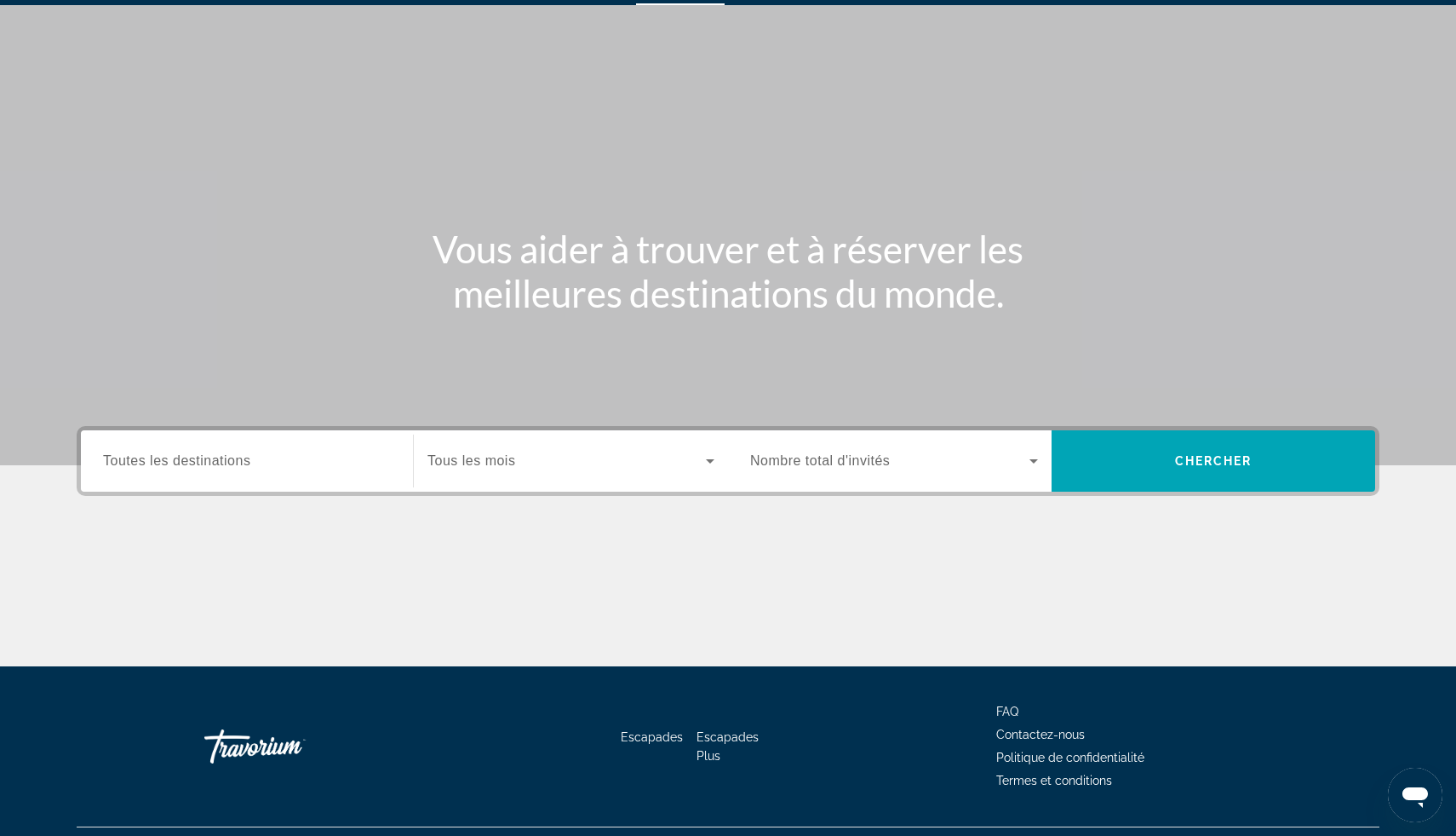
scroll to position [17, 0]
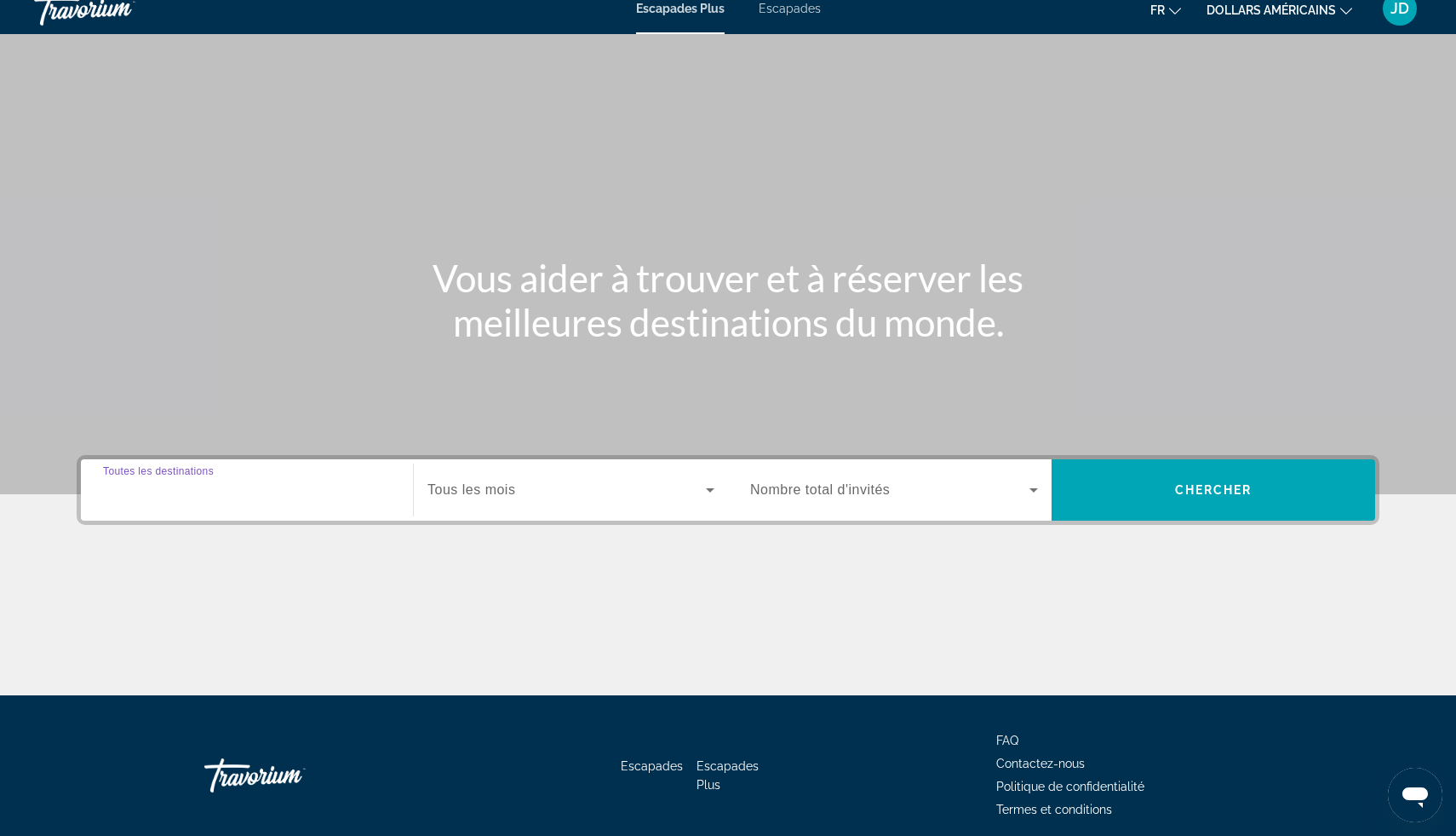
click at [243, 498] on input "Destination Toutes les destinations" at bounding box center [246, 490] width 288 height 21
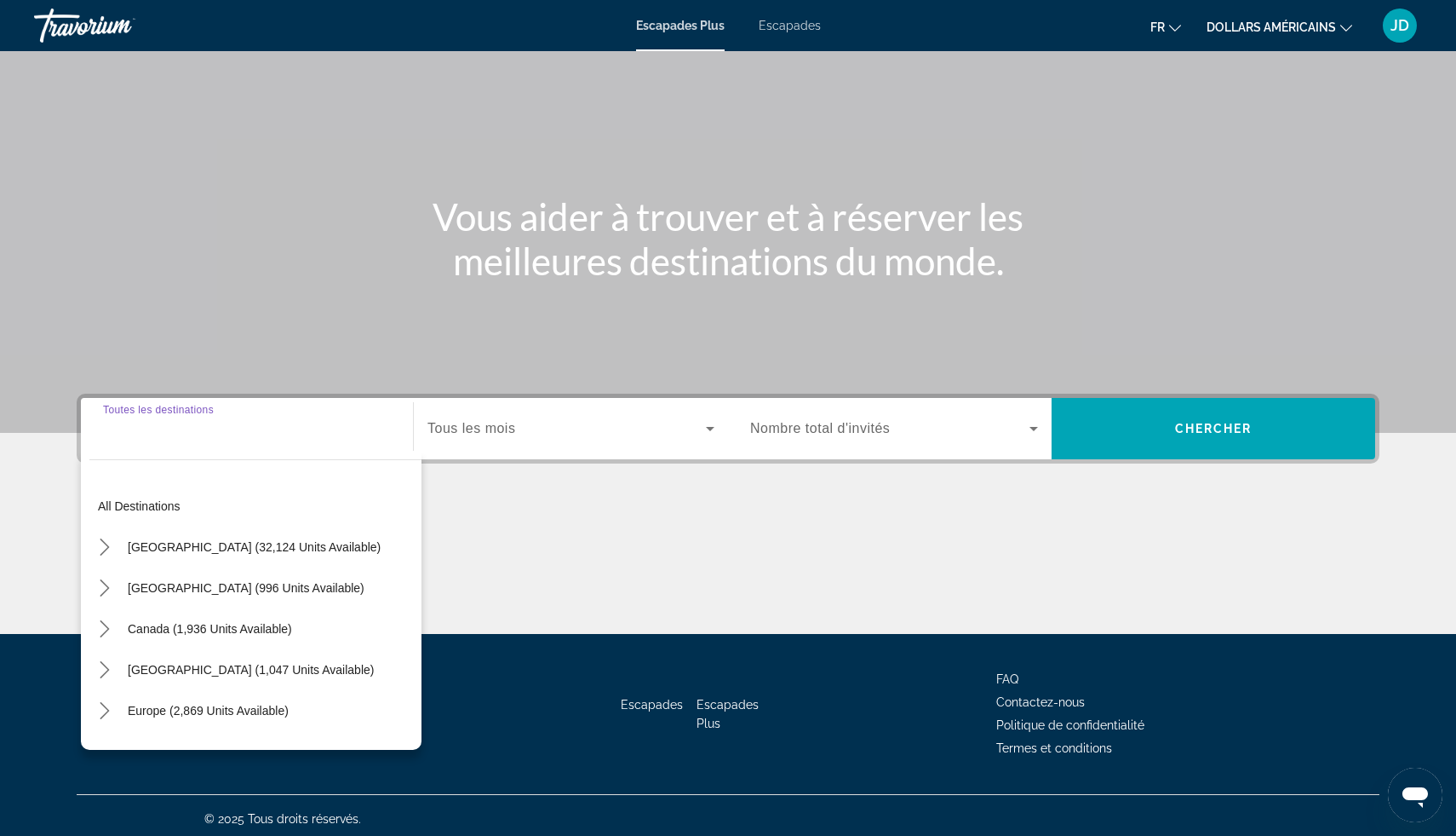
scroll to position [85, 0]
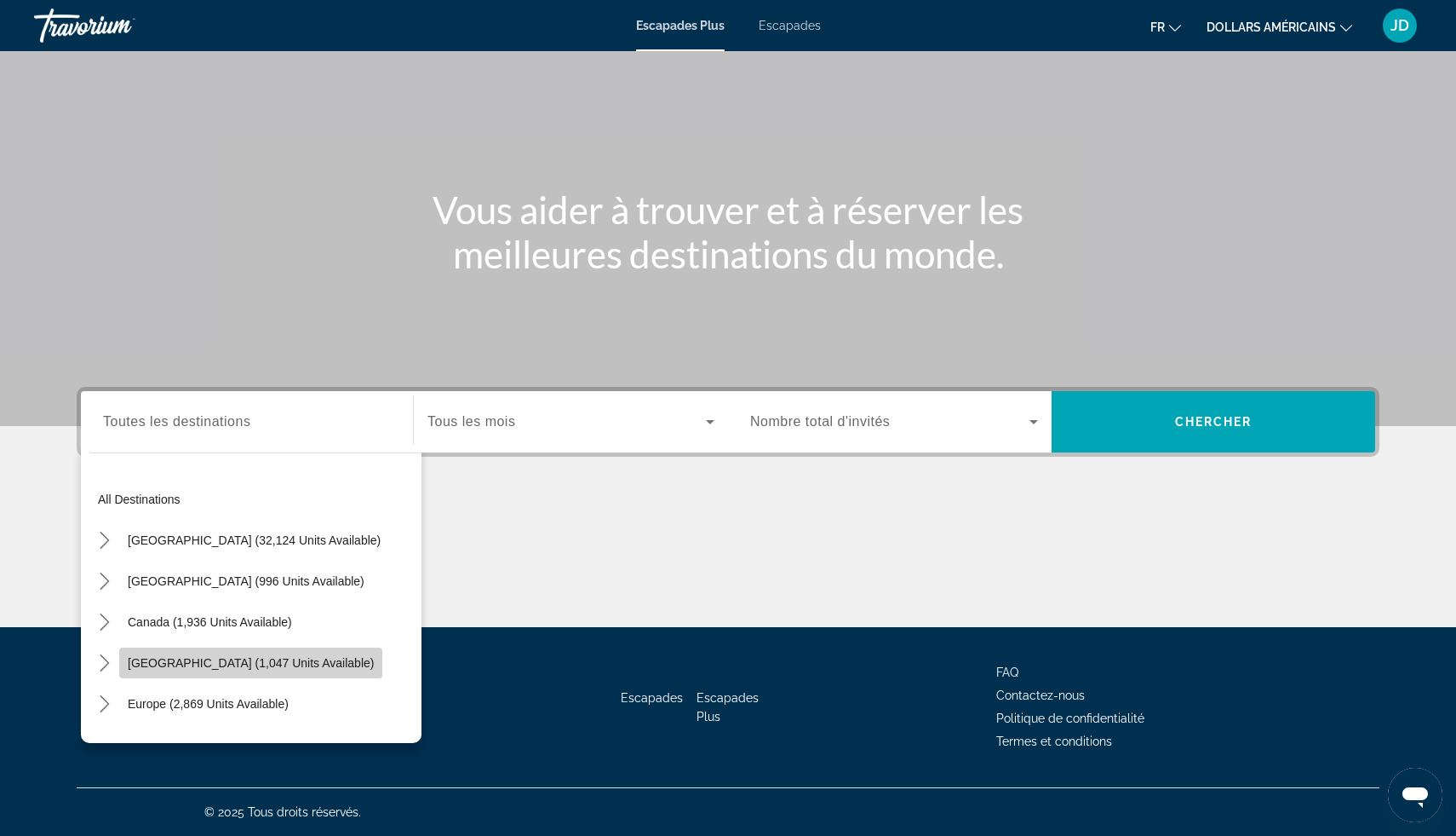
click at [247, 669] on span "[GEOGRAPHIC_DATA] (1,047 units available)" at bounding box center [250, 663] width 246 height 14
type input "**********"
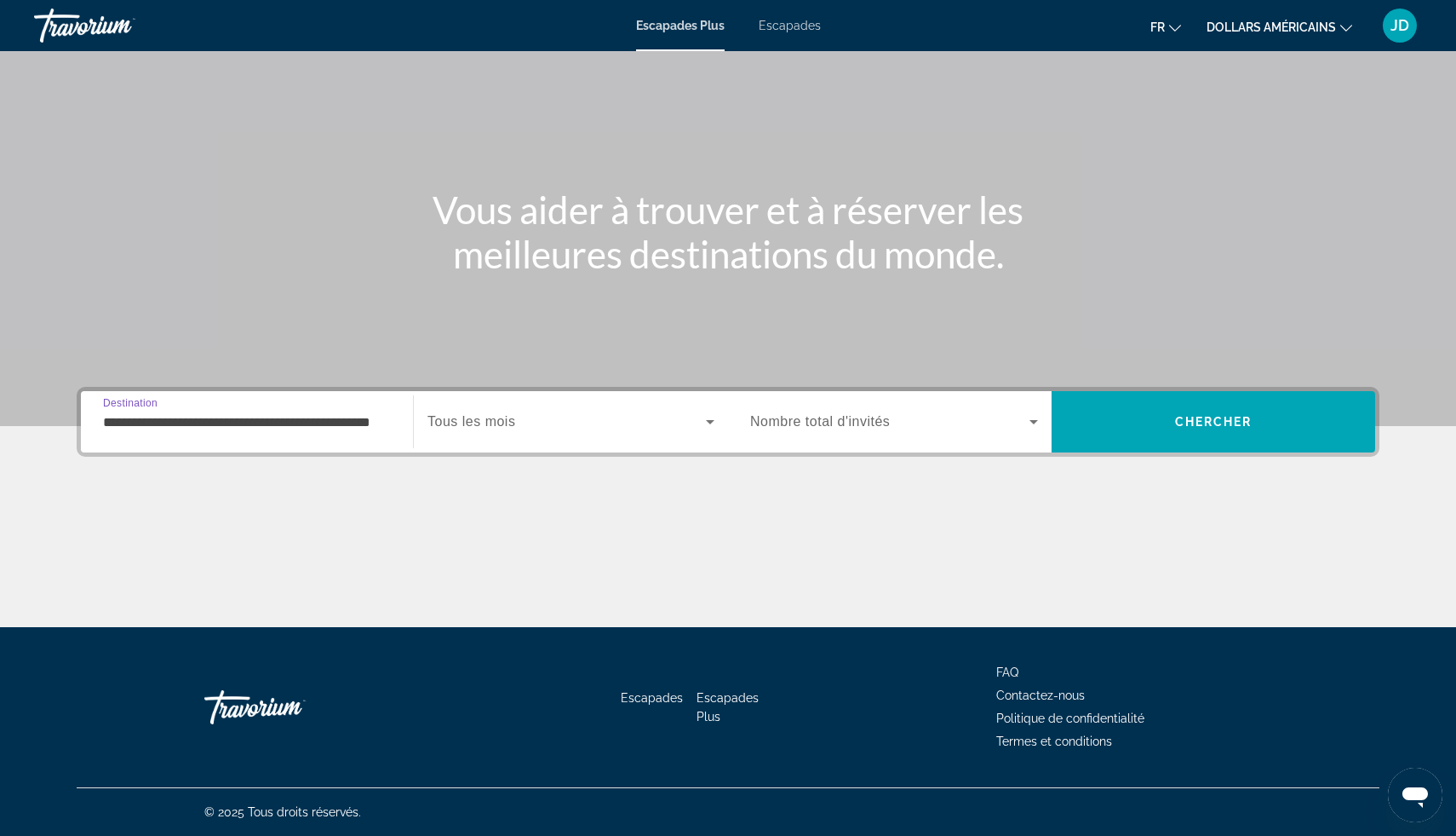
click at [512, 415] on span "Tous les mois" at bounding box center [470, 421] width 87 height 15
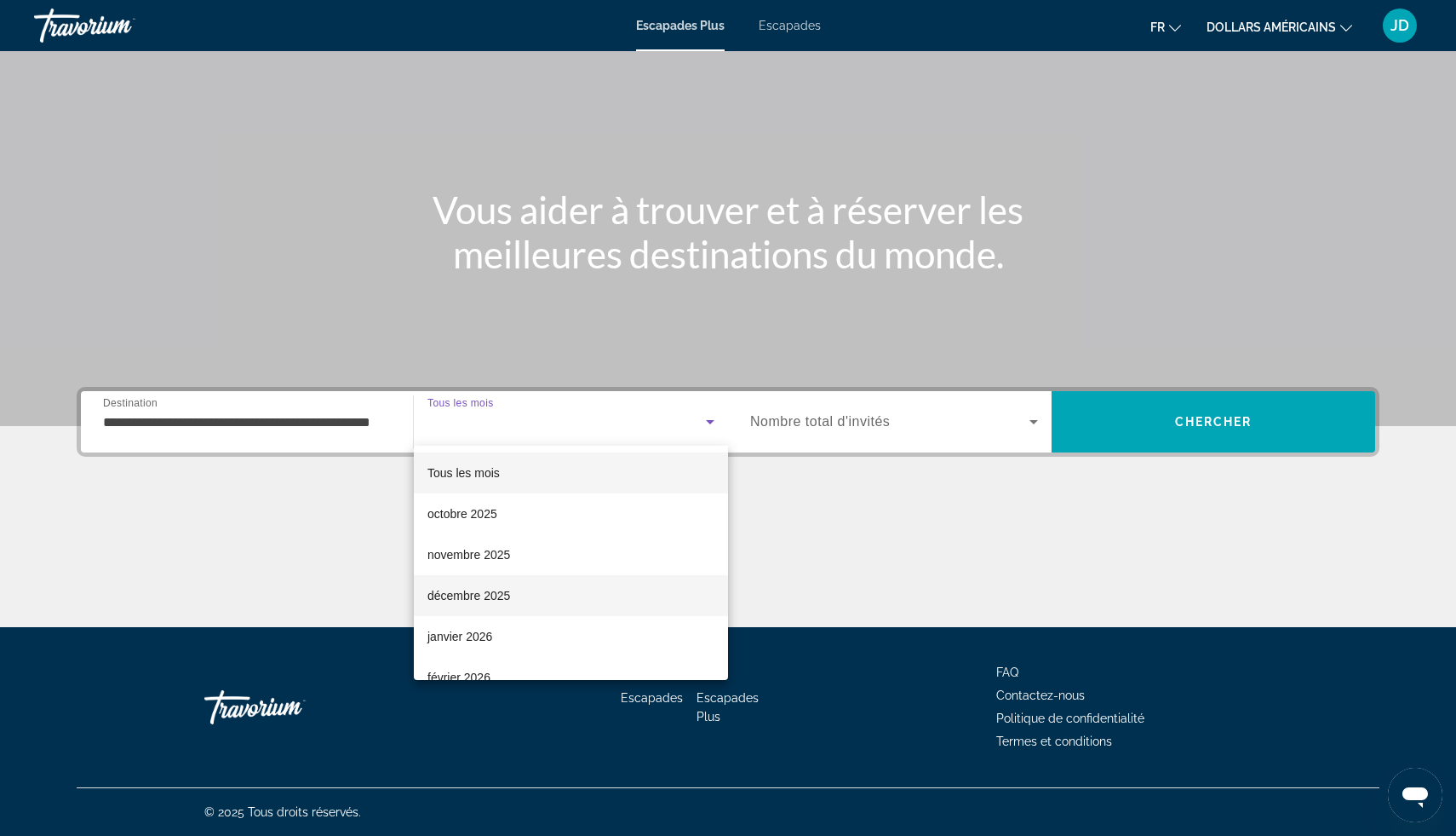
click at [479, 605] on span "décembre 2025" at bounding box center [468, 595] width 82 height 21
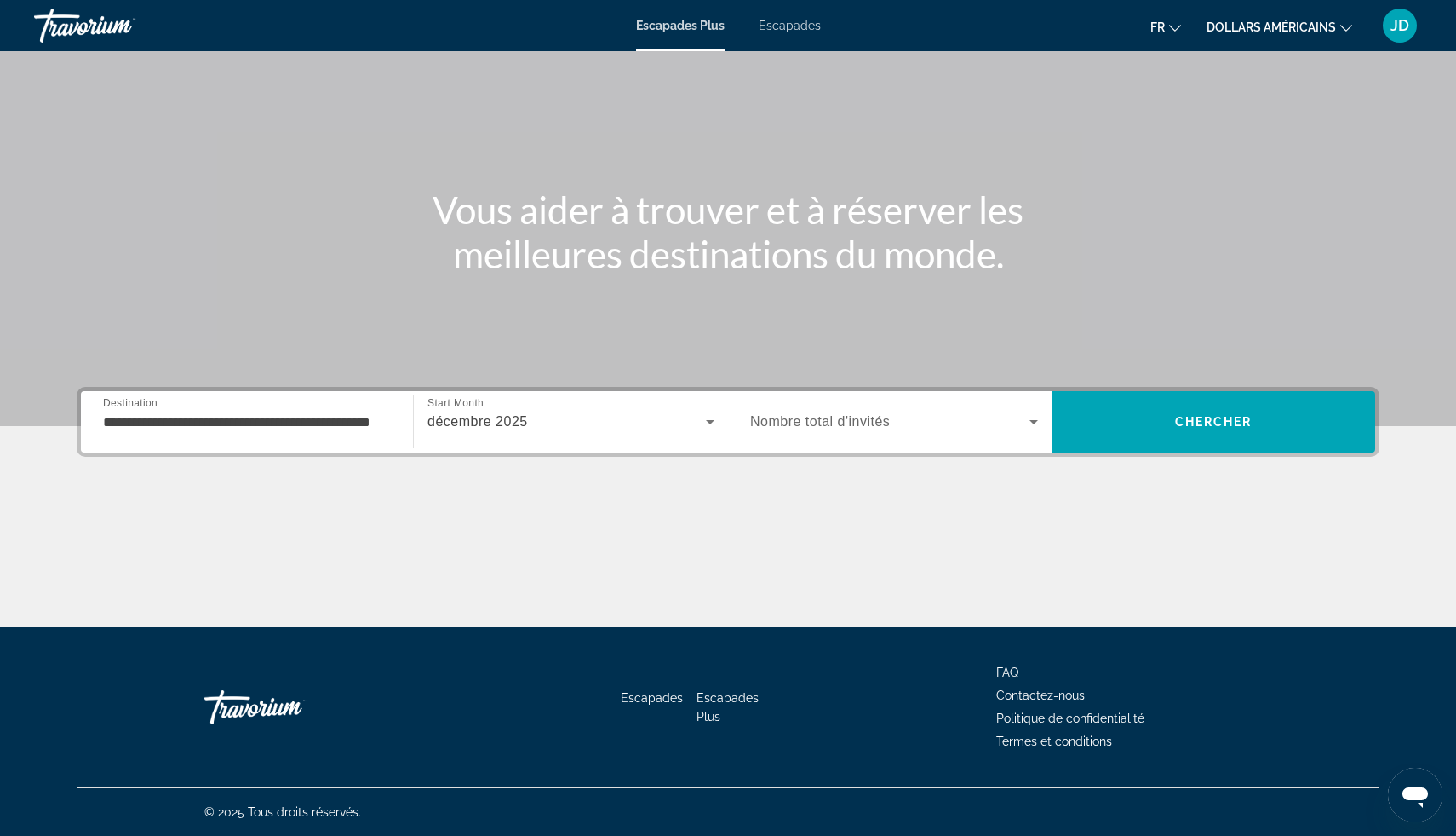
click at [879, 419] on span "Nombre total d'invités" at bounding box center [820, 421] width 139 height 15
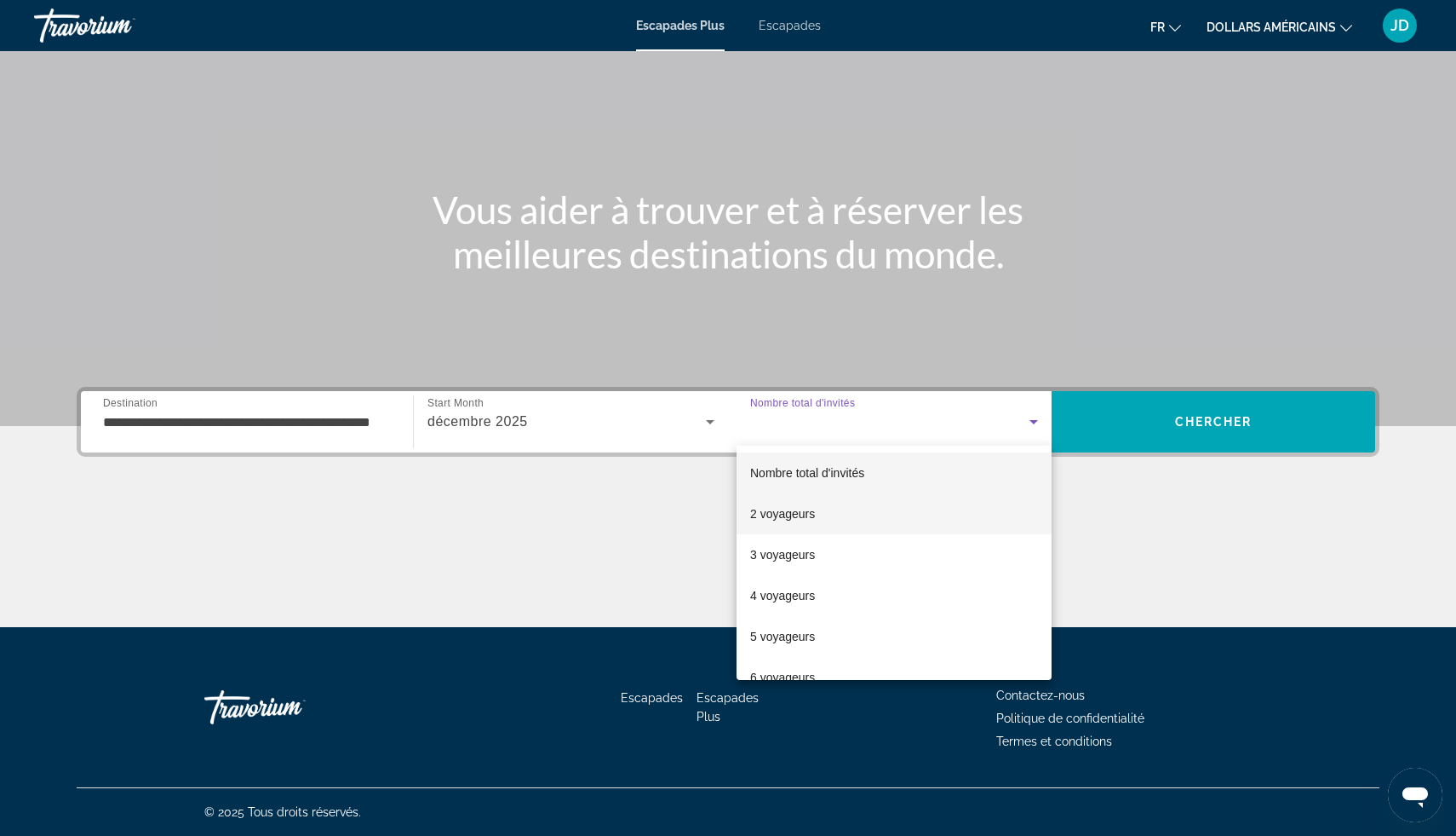
click at [828, 515] on mat-option "2 voyageurs" at bounding box center [893, 514] width 315 height 41
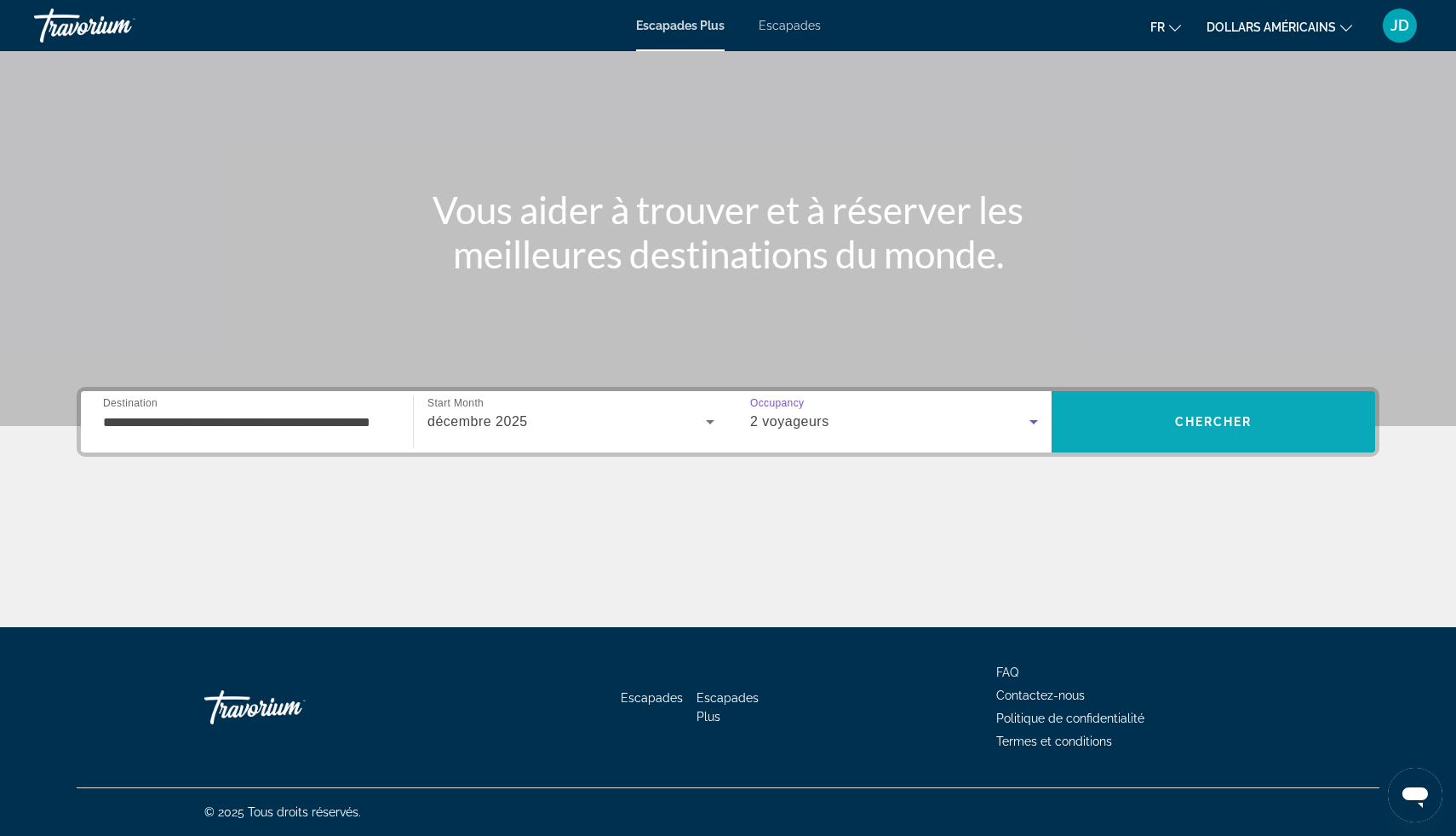
click at [1177, 423] on span "Chercher" at bounding box center [1213, 421] width 78 height 14
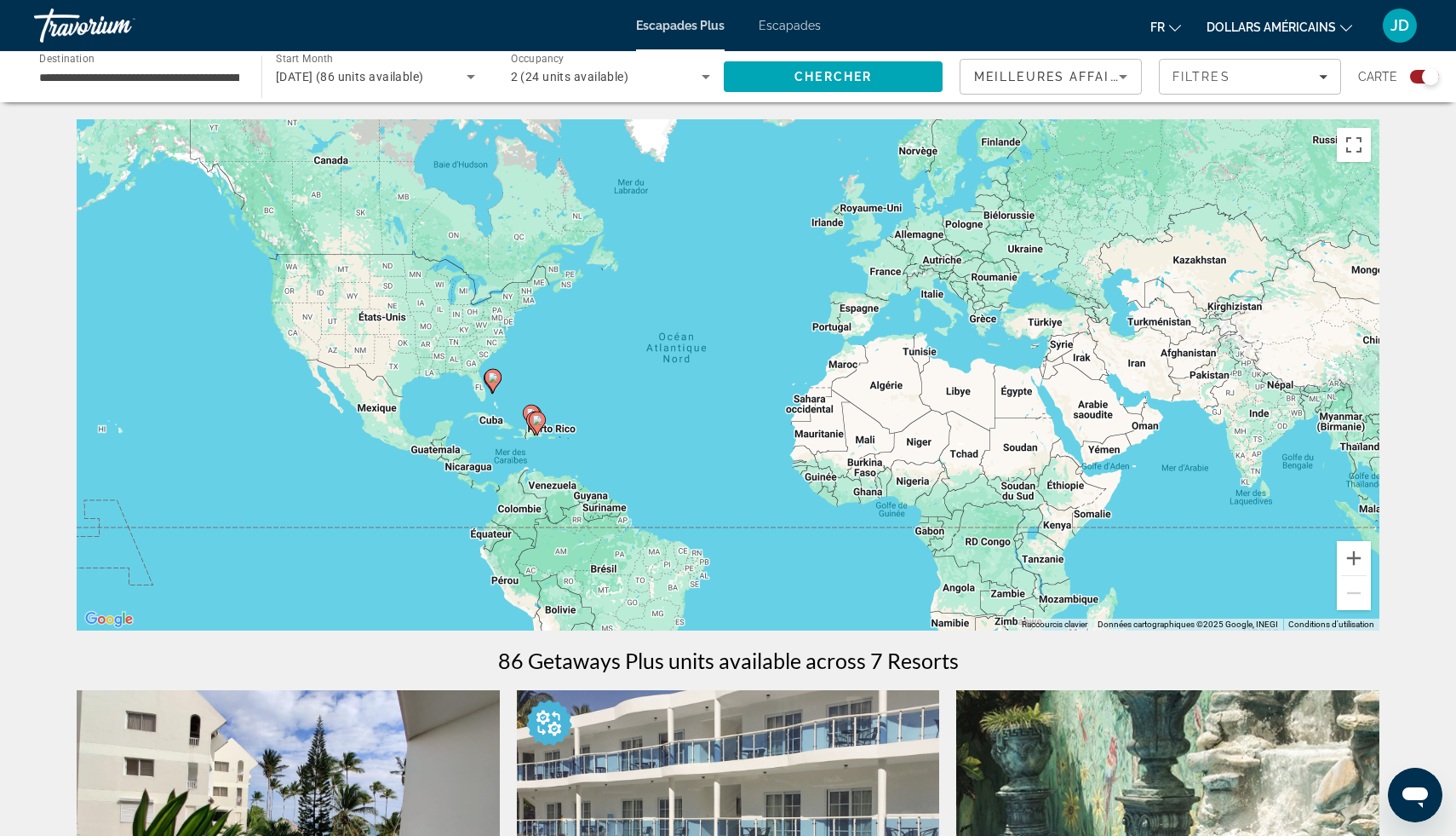
click at [1266, 27] on font "dollars américains" at bounding box center [1271, 28] width 130 height 14
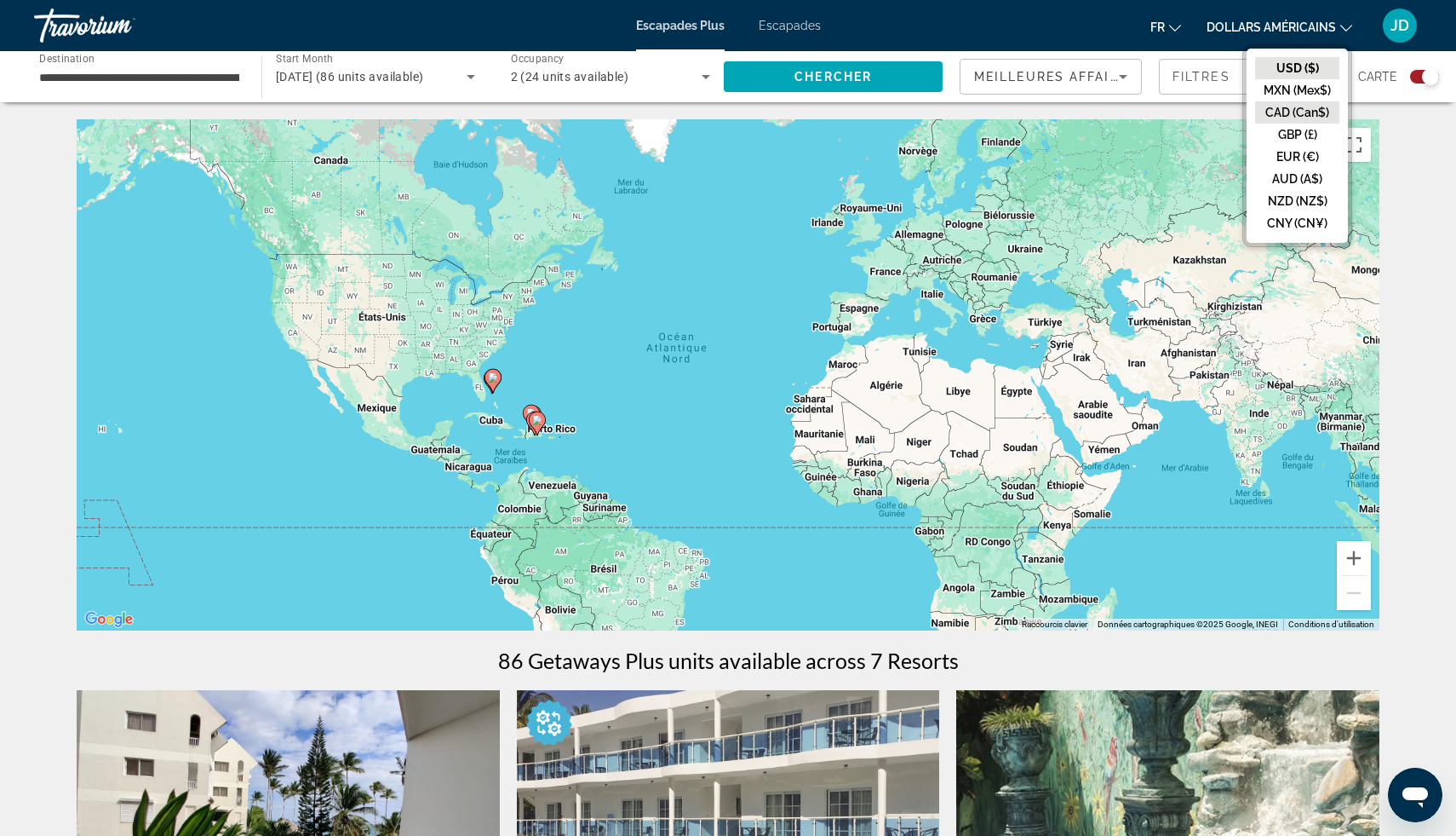
click at [1288, 114] on button "CAD (Can$)" at bounding box center [1298, 112] width 84 height 23
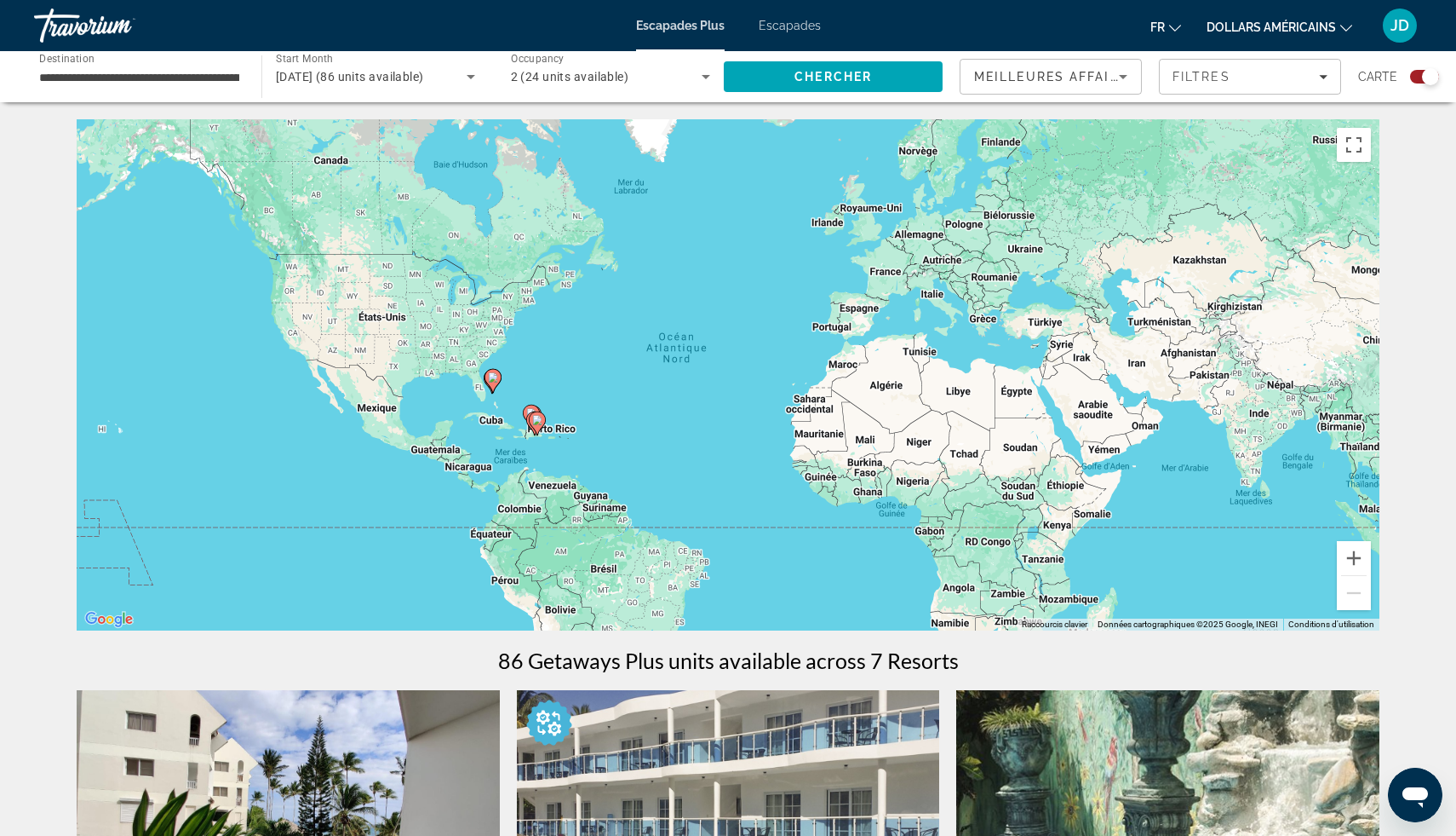
click at [582, 373] on div "Pour activer le glissement avec le clavier, appuyez sur Alt+Entrée. Une fois ce…" at bounding box center [728, 374] width 1303 height 511
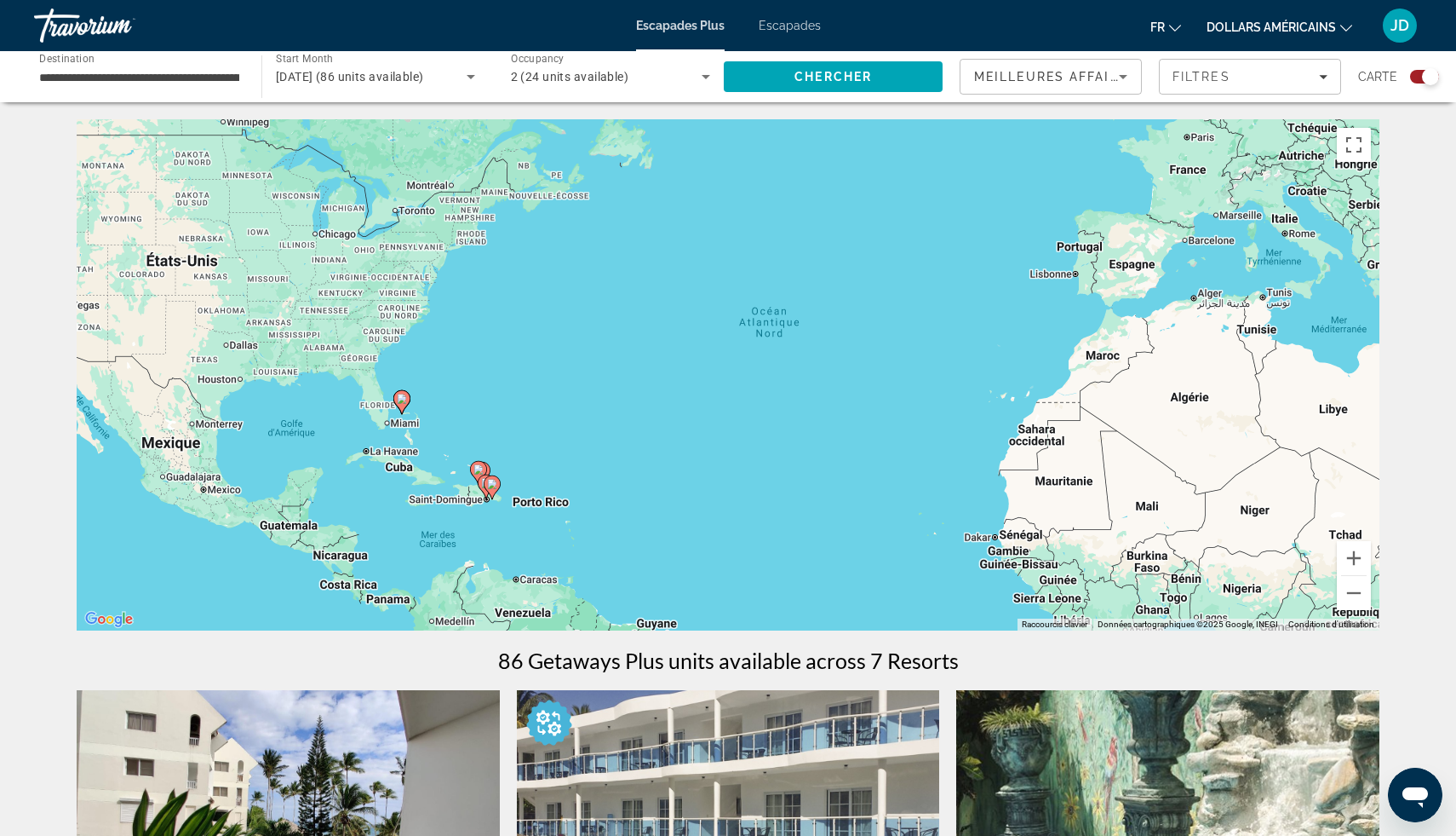
click at [530, 440] on div "Pour activer le glissement avec le clavier, appuyez sur Alt+Entrée. Une fois ce…" at bounding box center [728, 374] width 1303 height 511
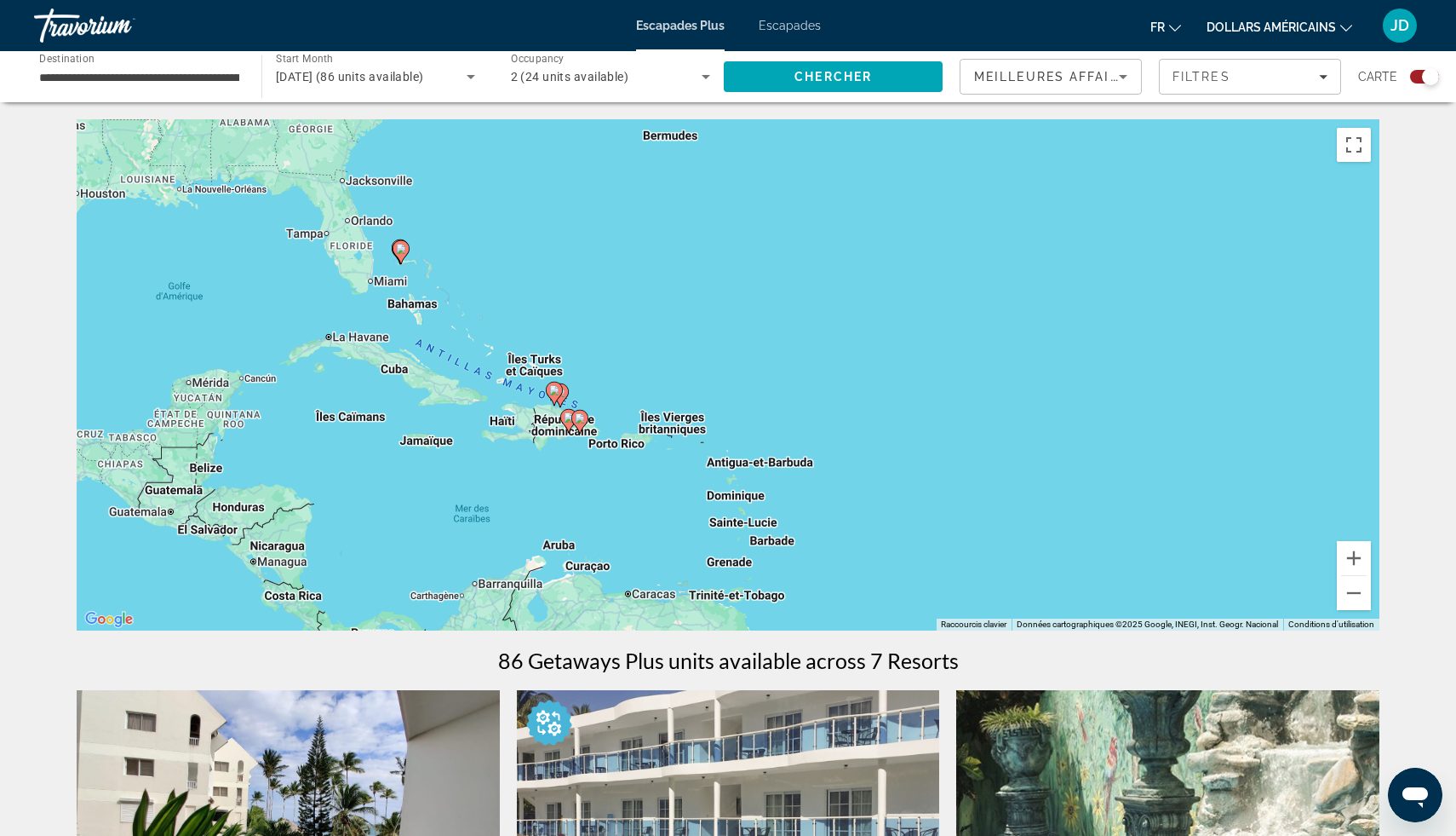
drag, startPoint x: 496, startPoint y: 489, endPoint x: 628, endPoint y: 360, distance: 184.6
click at [628, 360] on div "Pour activer le glissement avec le clavier, appuyez sur Alt+Entrée. Une fois ce…" at bounding box center [728, 374] width 1303 height 511
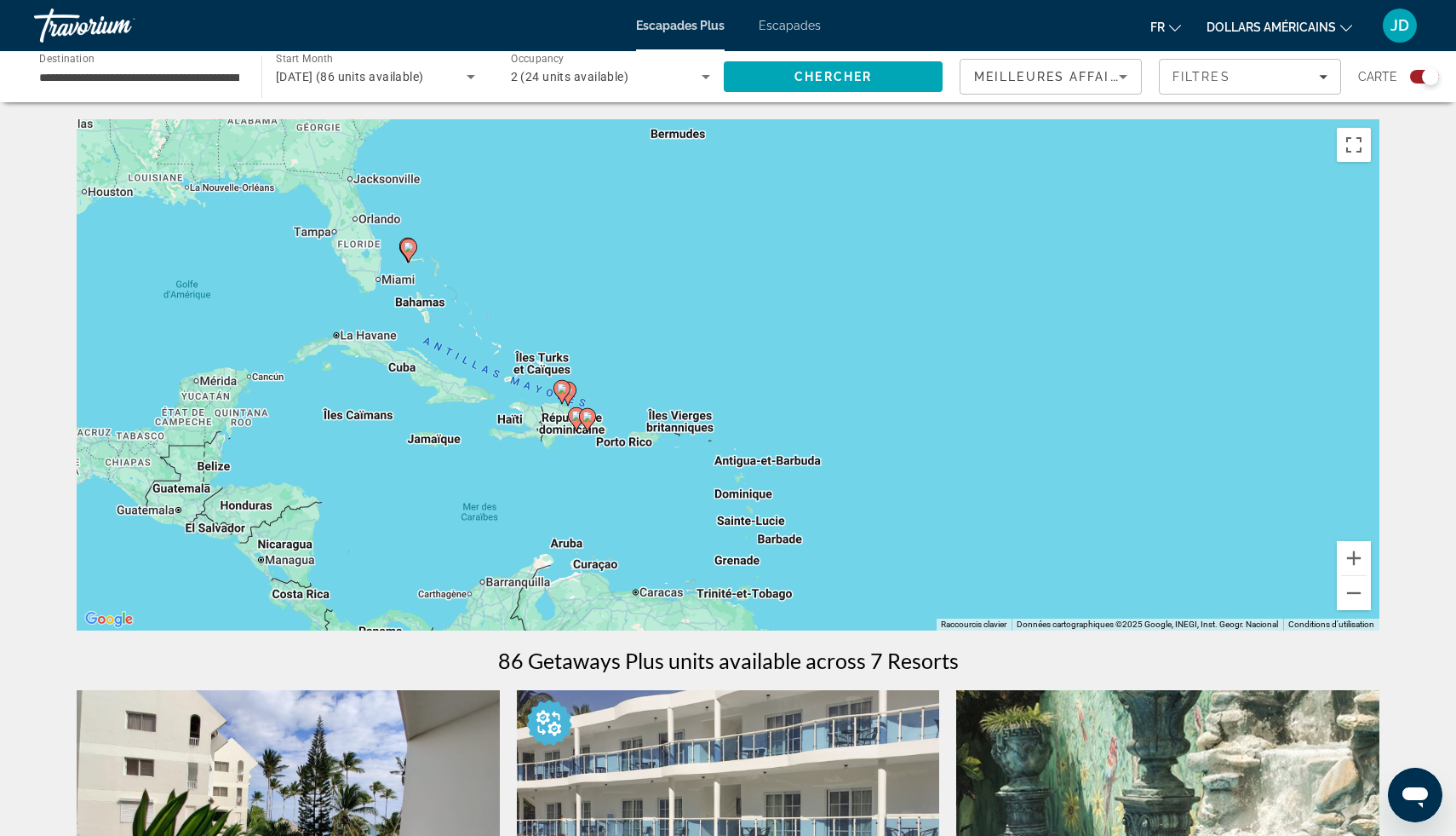
click at [628, 360] on div "Pour activer le glissement avec le clavier, appuyez sur Alt+Entrée. Une fois ce…" at bounding box center [728, 374] width 1303 height 511
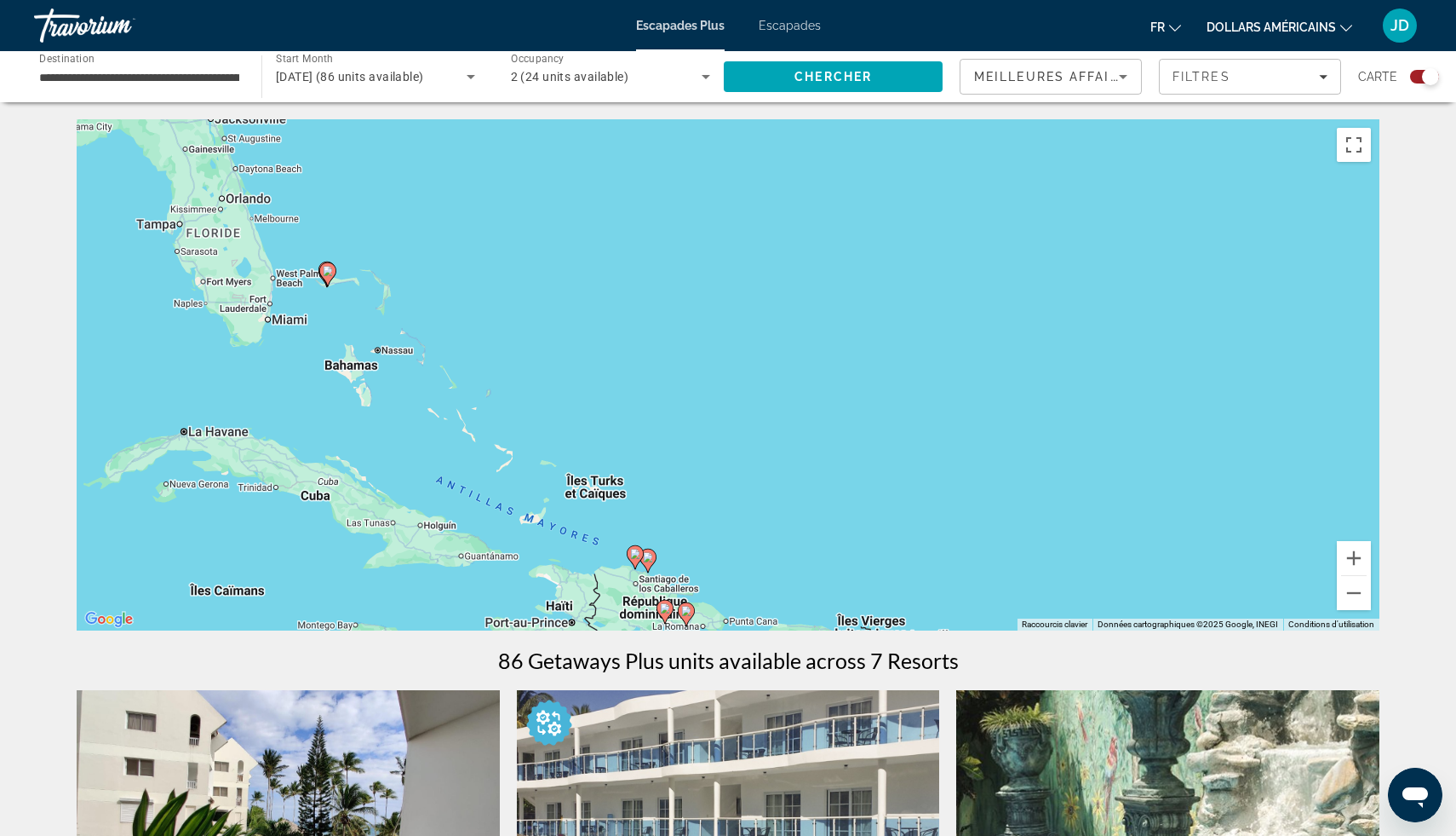
drag, startPoint x: 322, startPoint y: 251, endPoint x: 504, endPoint y: 389, distance: 228.4
click at [503, 389] on div "Pour activer le glissement avec le clavier, appuyez sur Alt+Entrée. Une fois ce…" at bounding box center [728, 374] width 1303 height 511
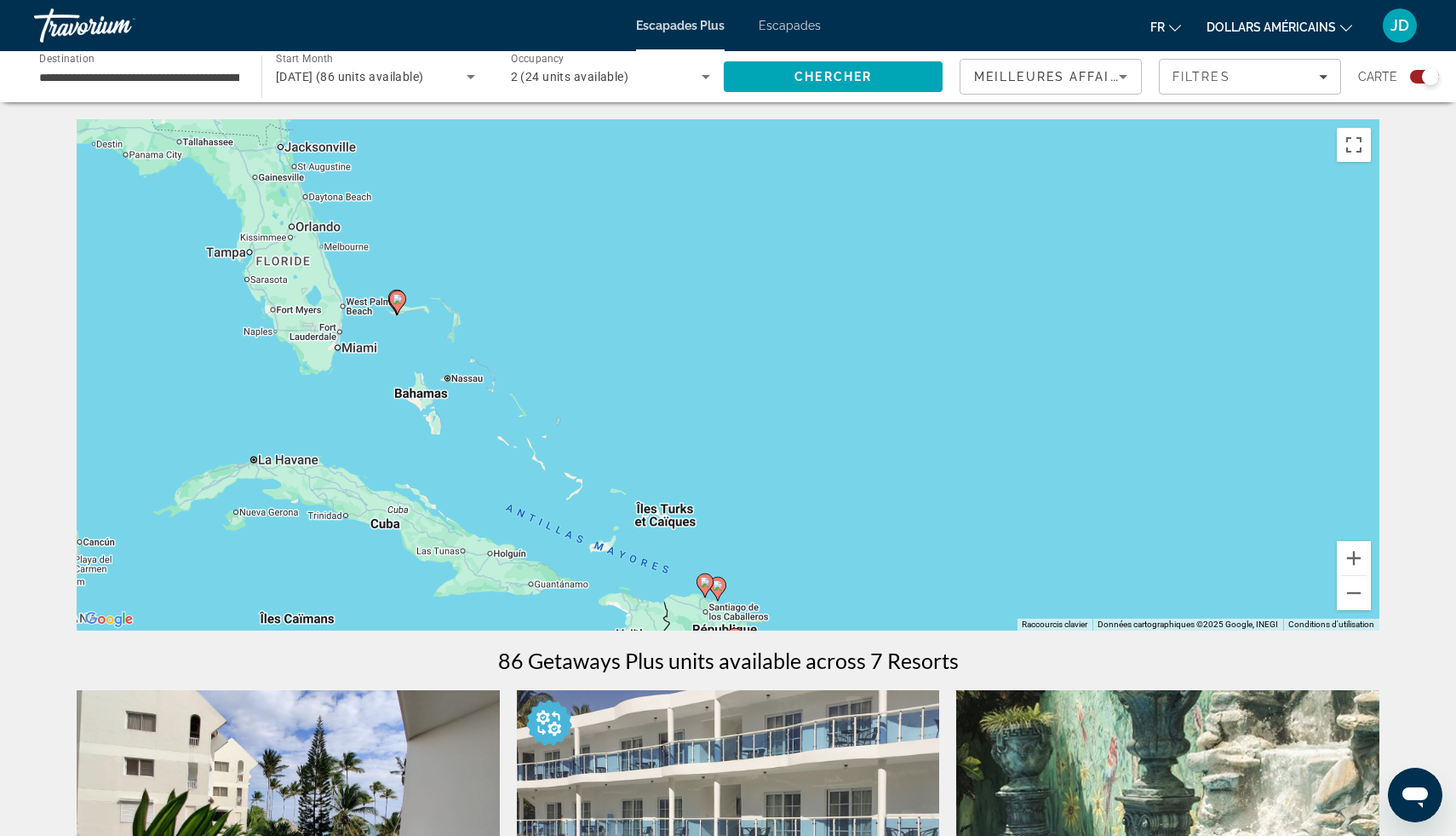
click at [397, 305] on icon "Contenu principal" at bounding box center [398, 303] width 16 height 23
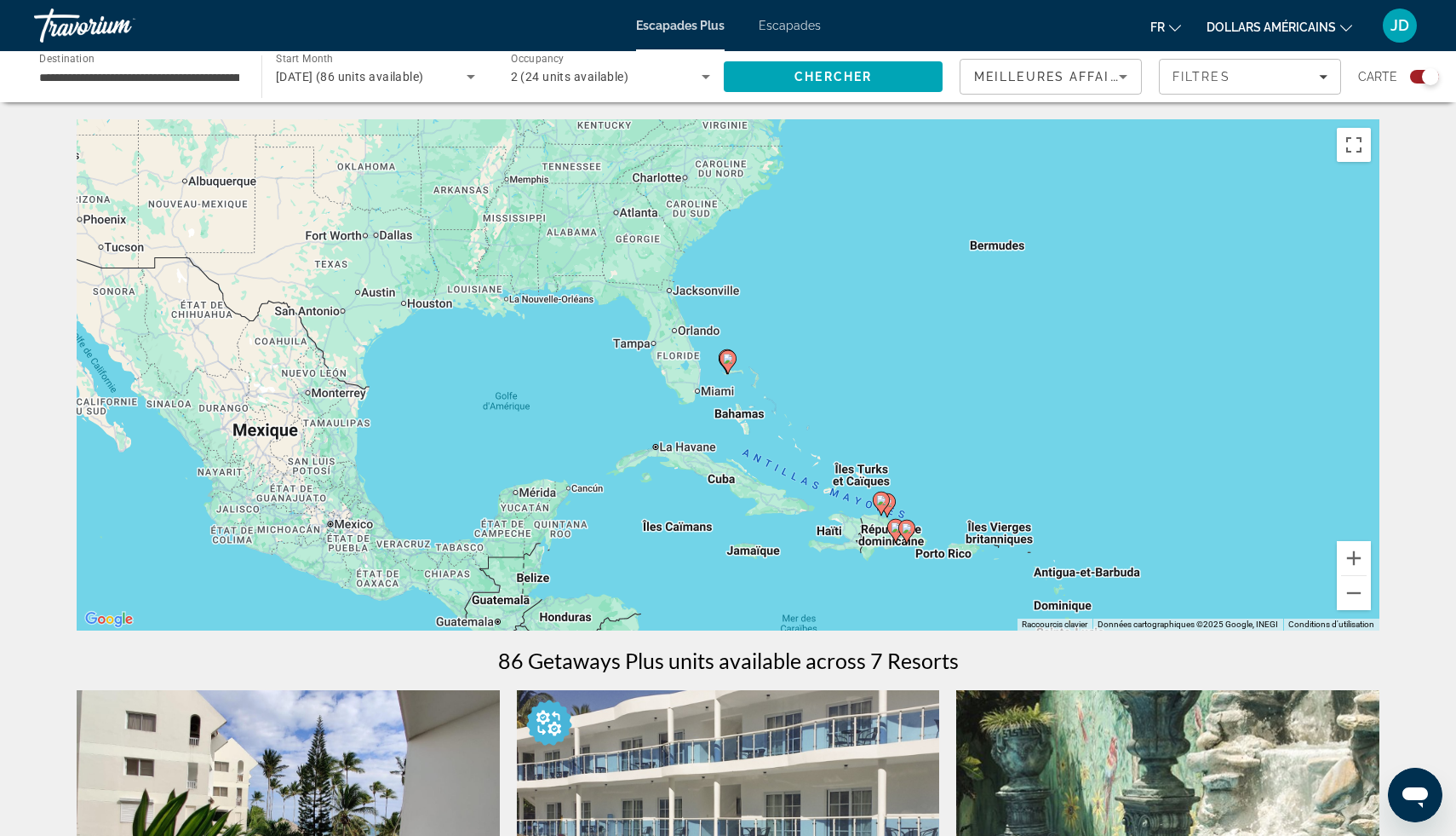
click at [728, 358] on image "Contenu principal" at bounding box center [728, 359] width 10 height 10
type input "**********"
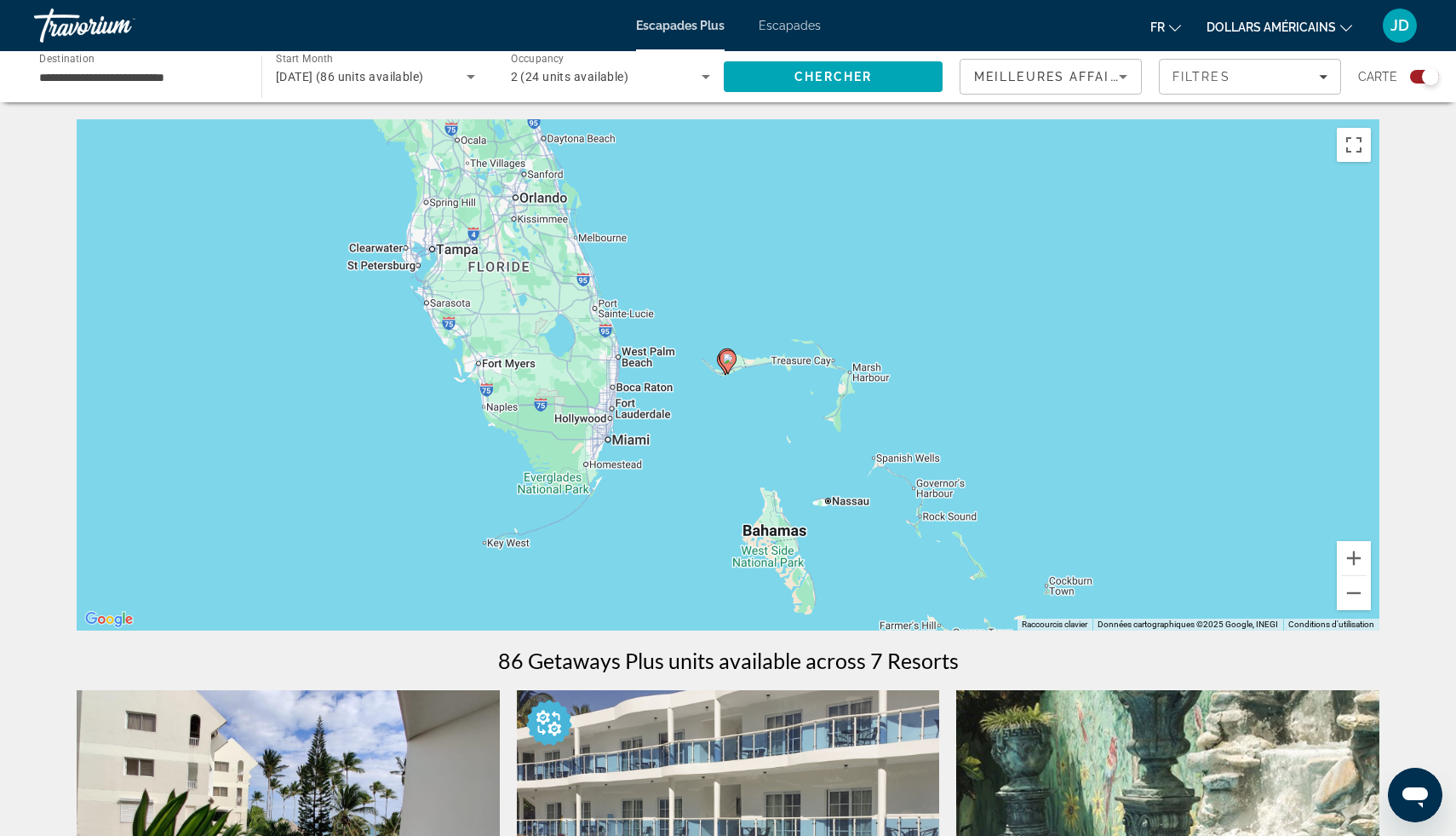
click at [728, 358] on image "Contenu principal" at bounding box center [728, 359] width 10 height 10
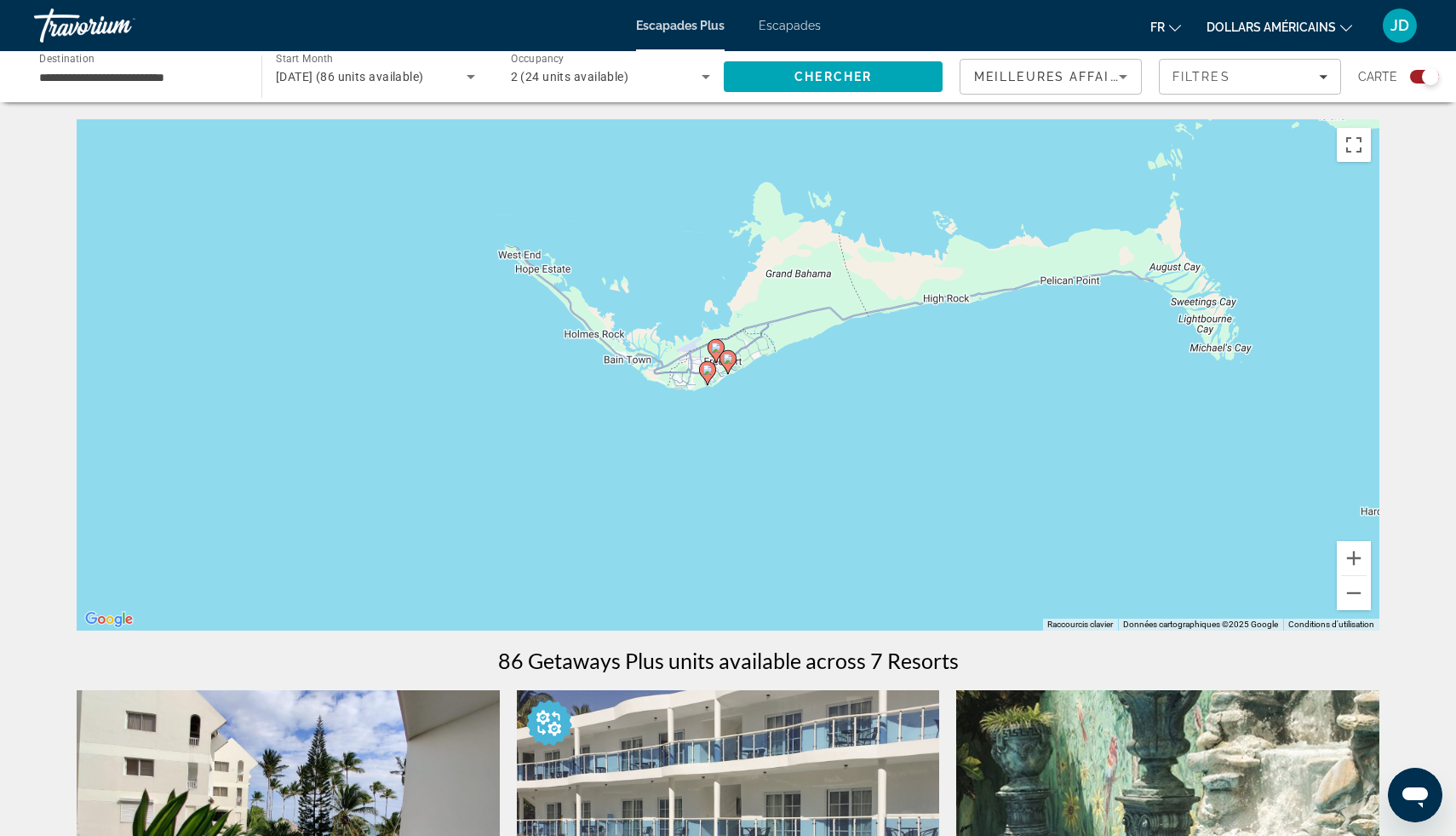
click at [728, 358] on image "Contenu principal" at bounding box center [728, 359] width 10 height 10
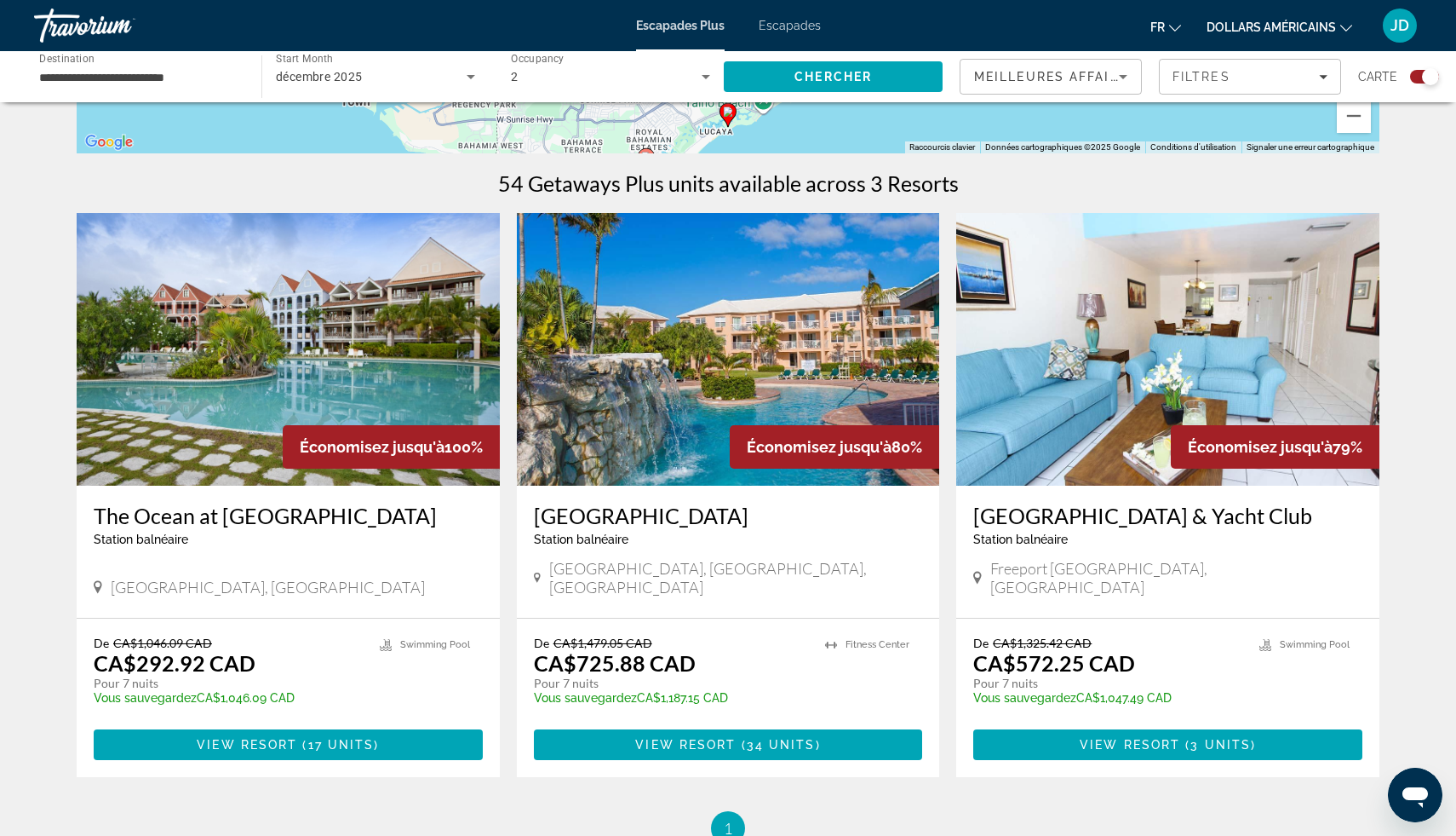
scroll to position [511, 0]
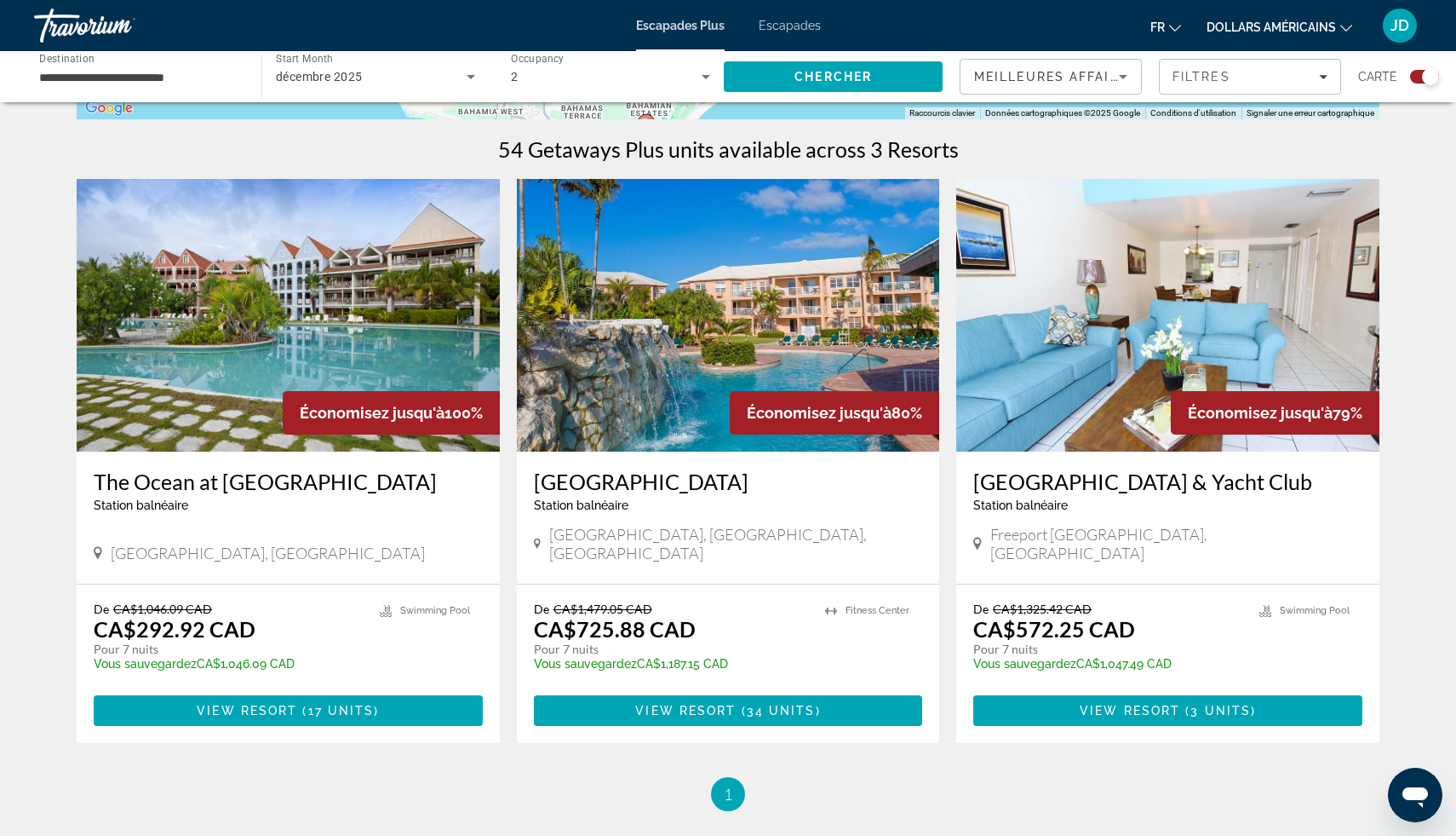
click at [890, 275] on img "Contenu principal" at bounding box center [728, 315] width 423 height 273
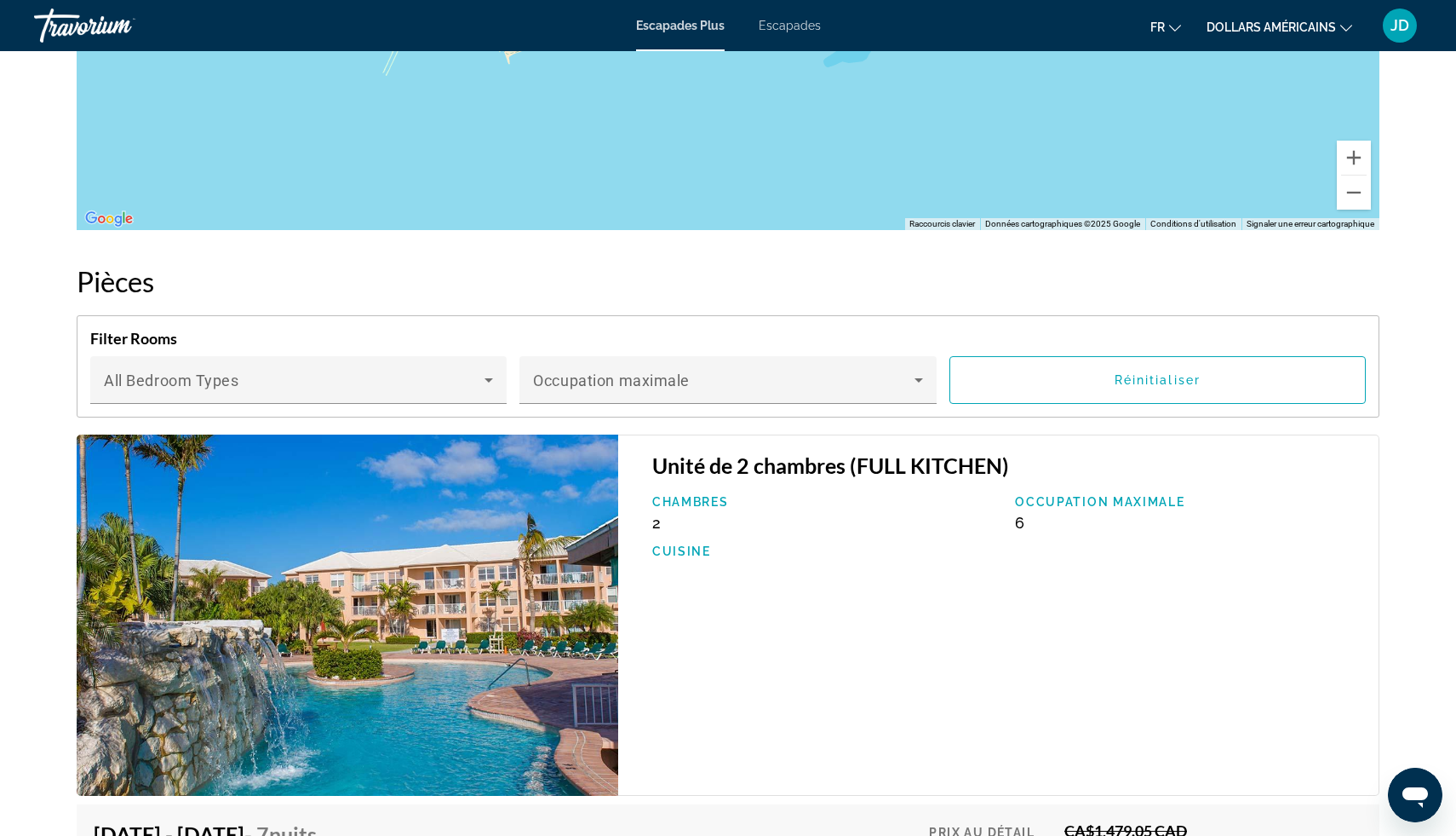
scroll to position [2250, 0]
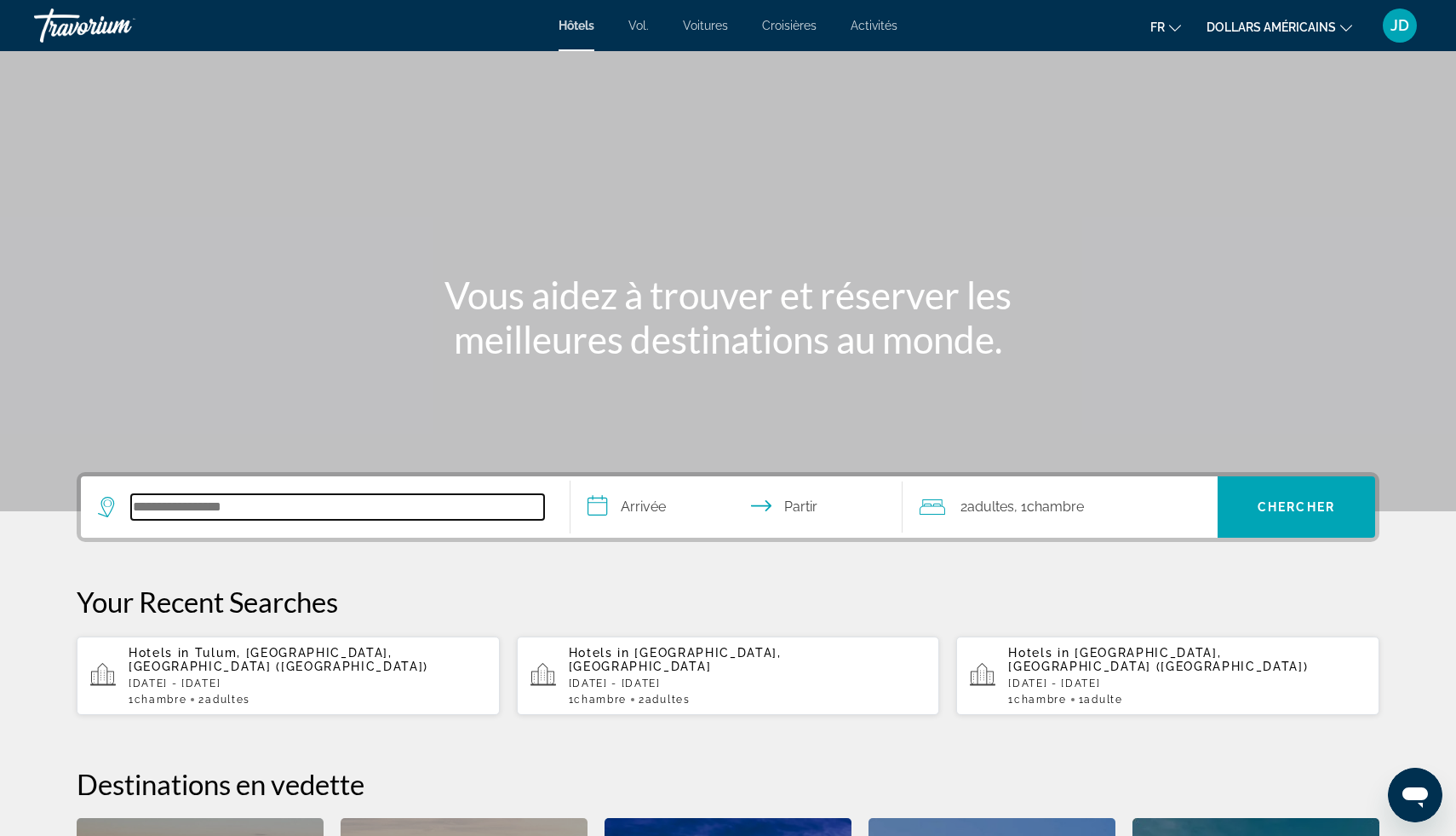
click at [272, 506] on input "Rechercher une destination hôtelière" at bounding box center [338, 507] width 413 height 26
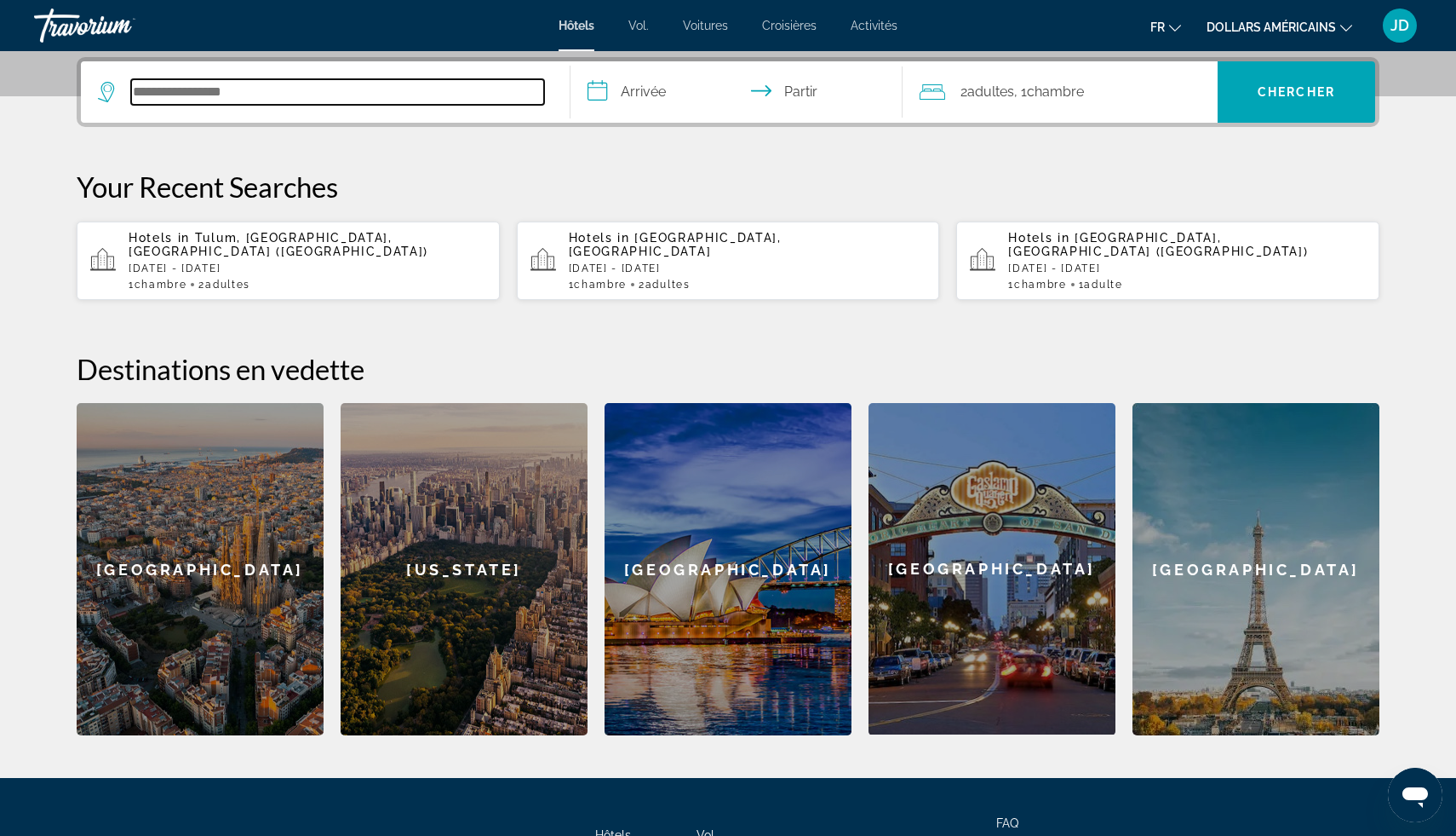
scroll to position [417, 0]
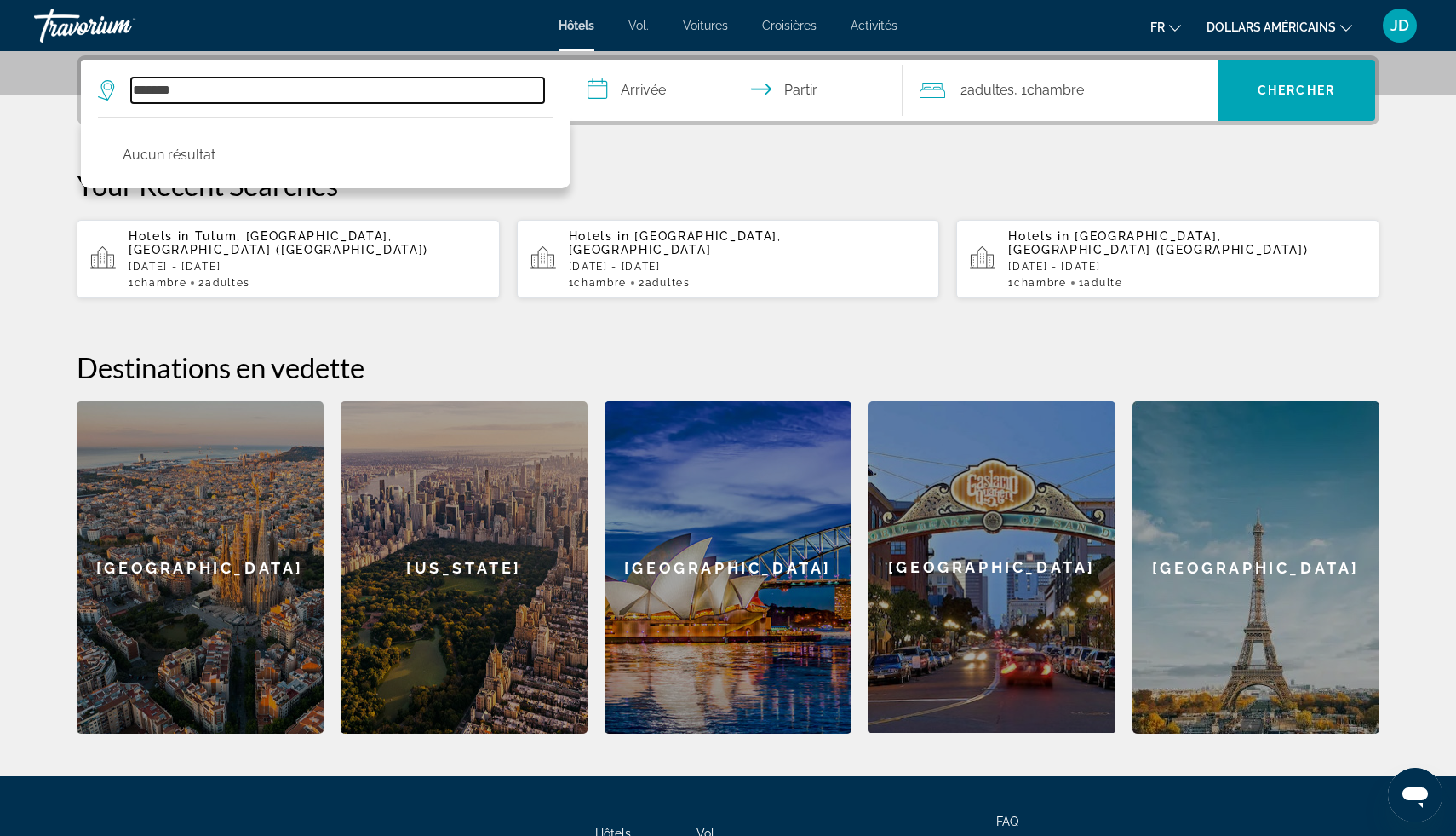
type input "*******"
